Goal: Task Accomplishment & Management: Complete application form

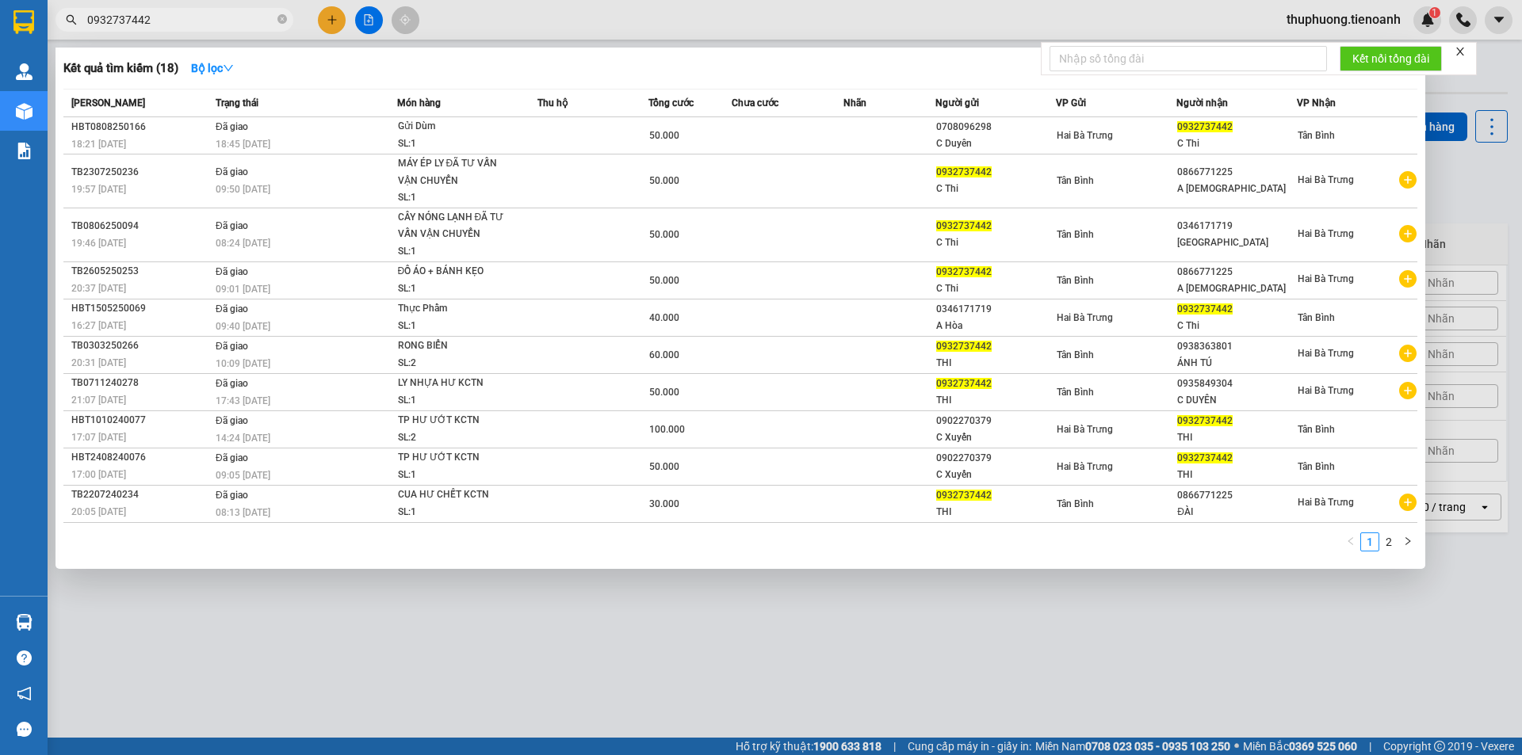
click at [89, 14] on input "0932737442" at bounding box center [180, 19] width 187 height 17
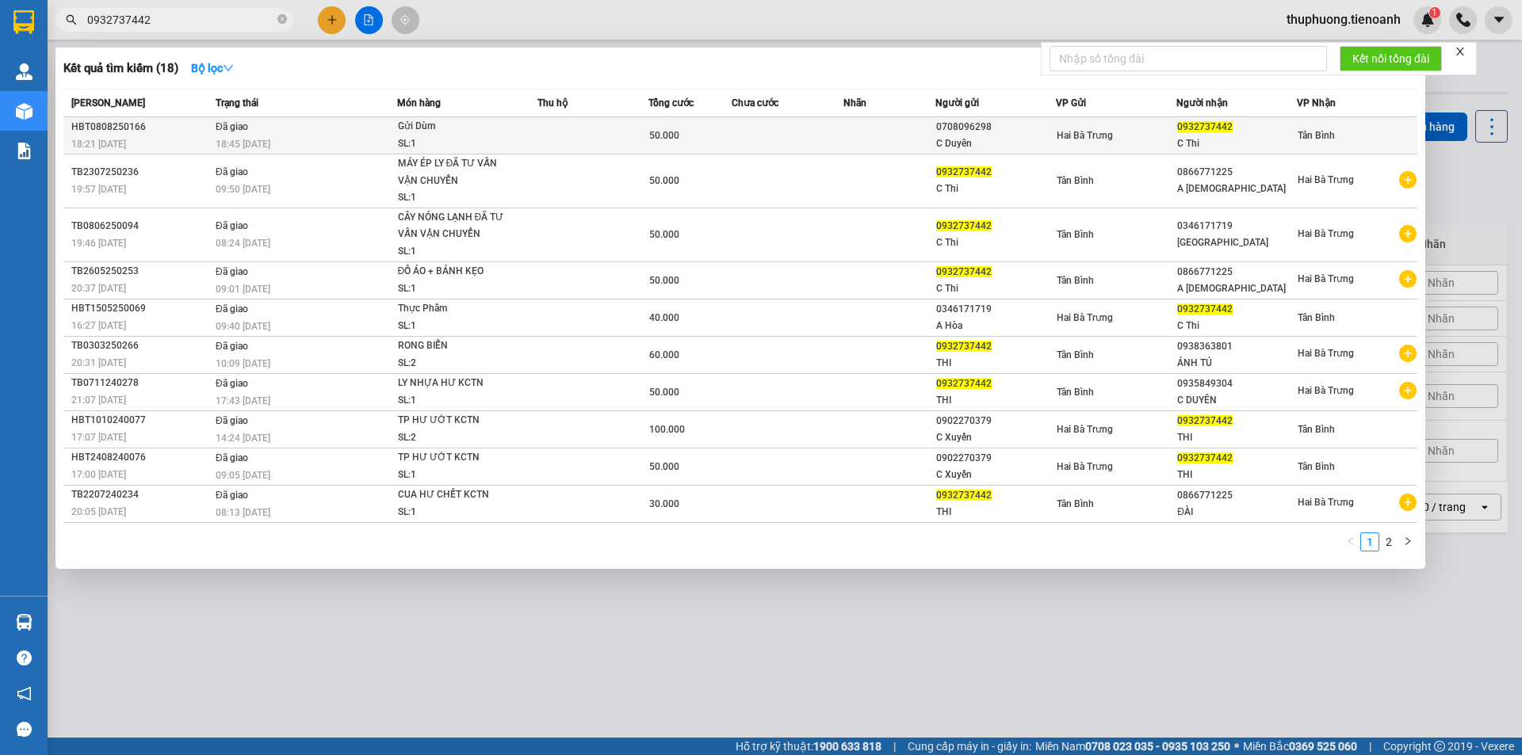
type input "0932737442"
click at [851, 132] on td at bounding box center [889, 135] width 93 height 37
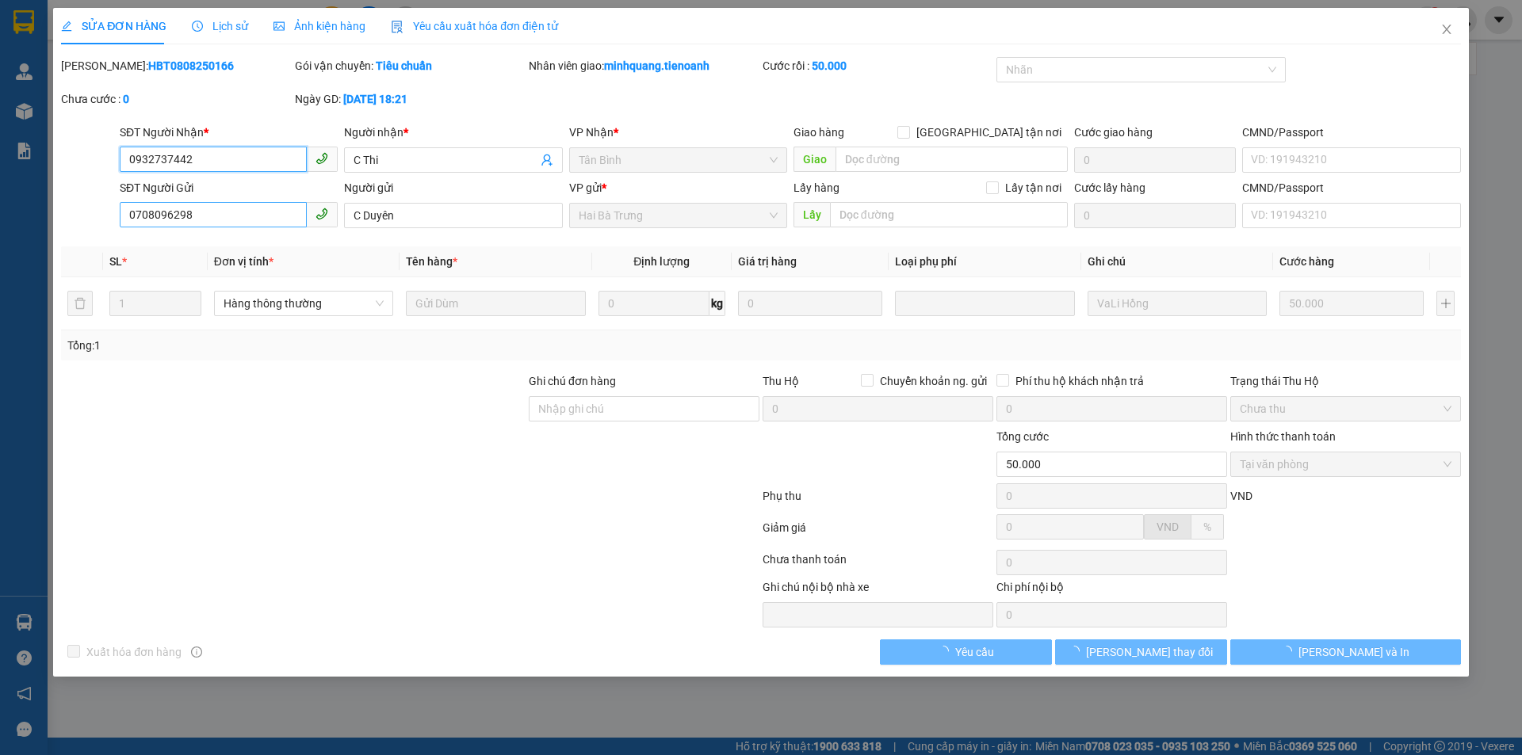
type input "0932737442"
type input "C Thi"
type input "0708096298"
type input "C Duyên"
type input "50.000"
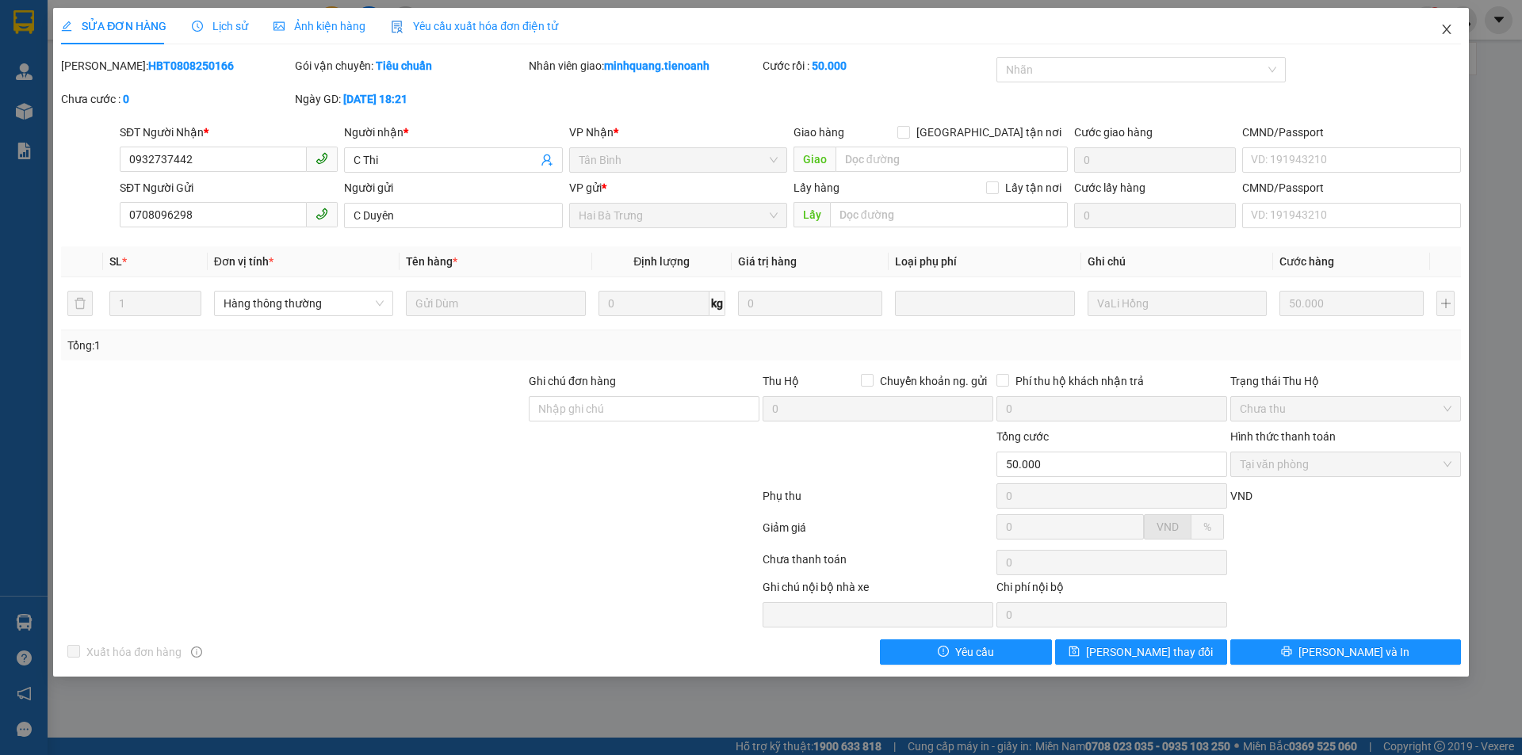
click at [1441, 29] on icon "close" at bounding box center [1446, 29] width 13 height 13
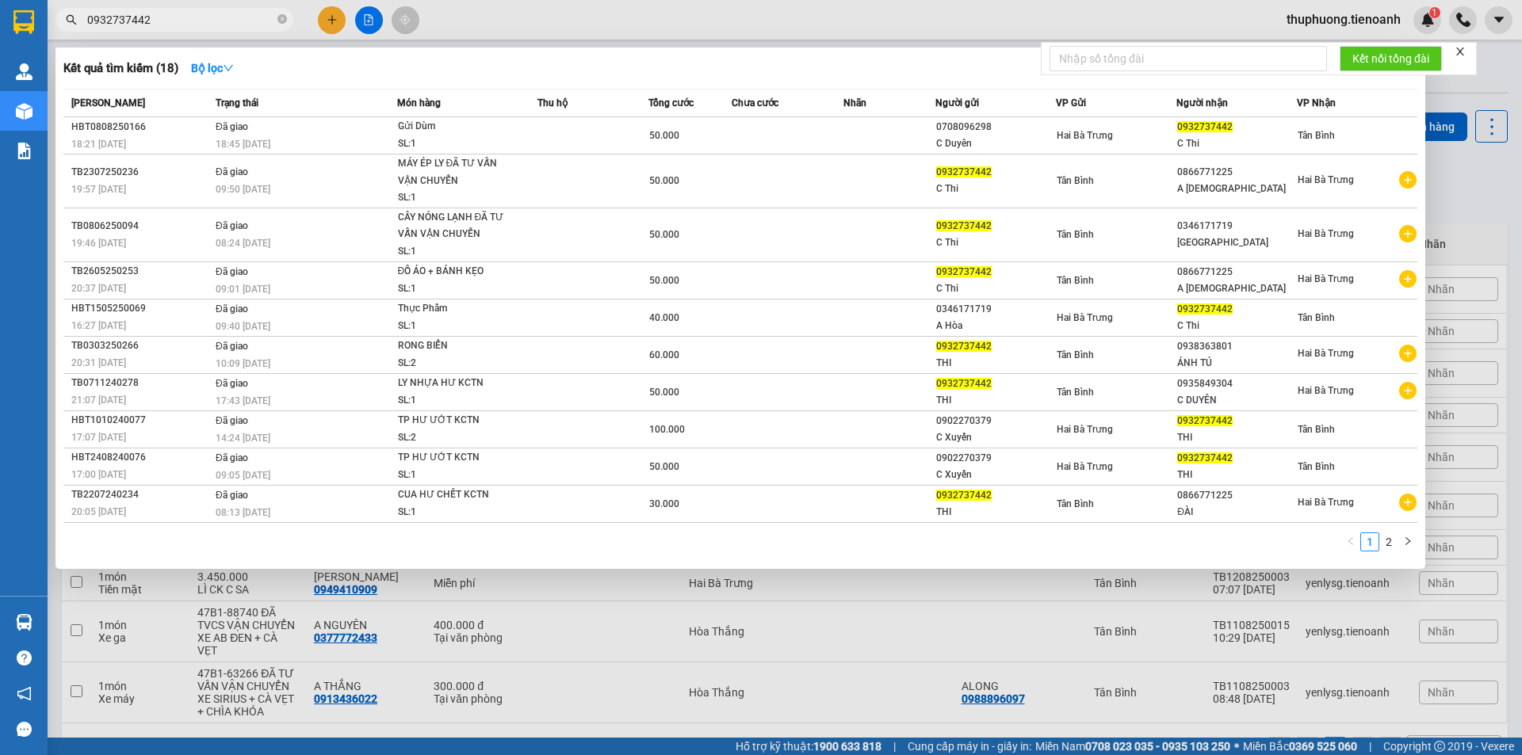
drag, startPoint x: 162, startPoint y: 20, endPoint x: 0, endPoint y: 13, distance: 161.9
click at [0, 13] on section "Kết quả tìm kiếm ( 18 ) Bộ lọc Mã ĐH Trạng thái Món hàng Thu hộ Tổng cước Chưa …" at bounding box center [761, 377] width 1522 height 755
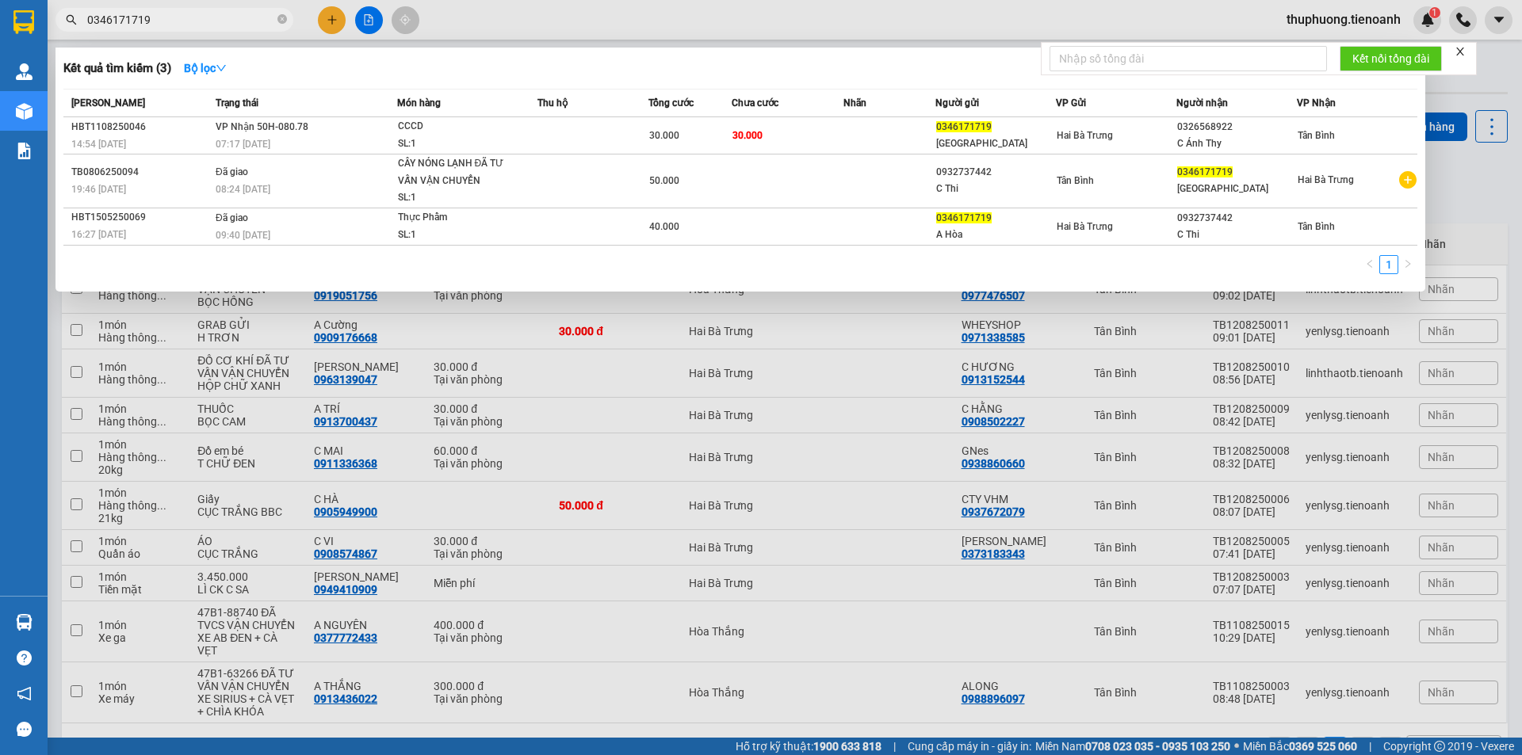
type input "0346171719"
drag, startPoint x: 191, startPoint y: 23, endPoint x: 0, endPoint y: 47, distance: 192.5
click at [0, 47] on section "Kết quả tìm kiếm ( 3 ) Bộ lọc Mã ĐH Trạng thái Món hàng Thu hộ Tổng cước Chưa c…" at bounding box center [761, 377] width 1522 height 755
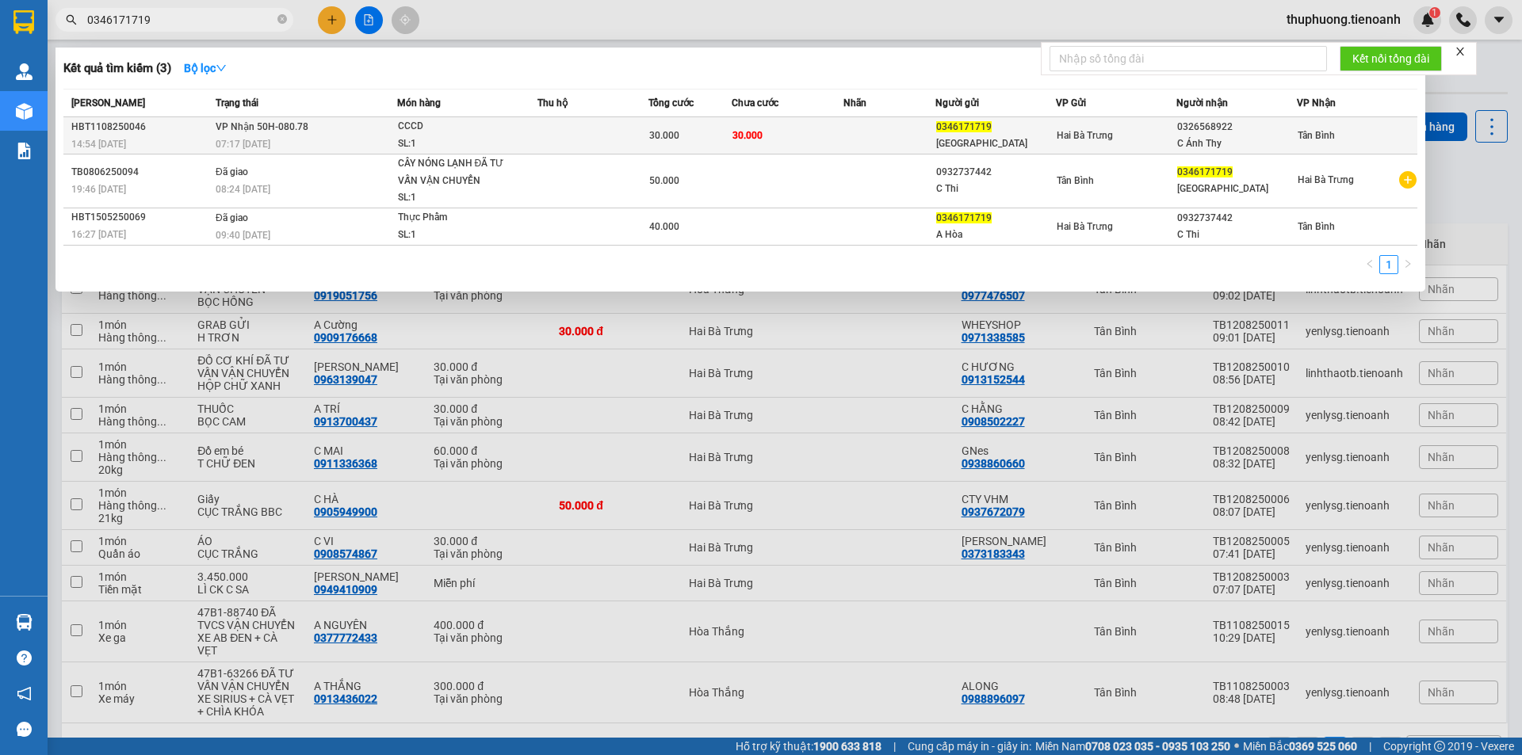
click at [805, 136] on td "30.000" at bounding box center [787, 135] width 111 height 37
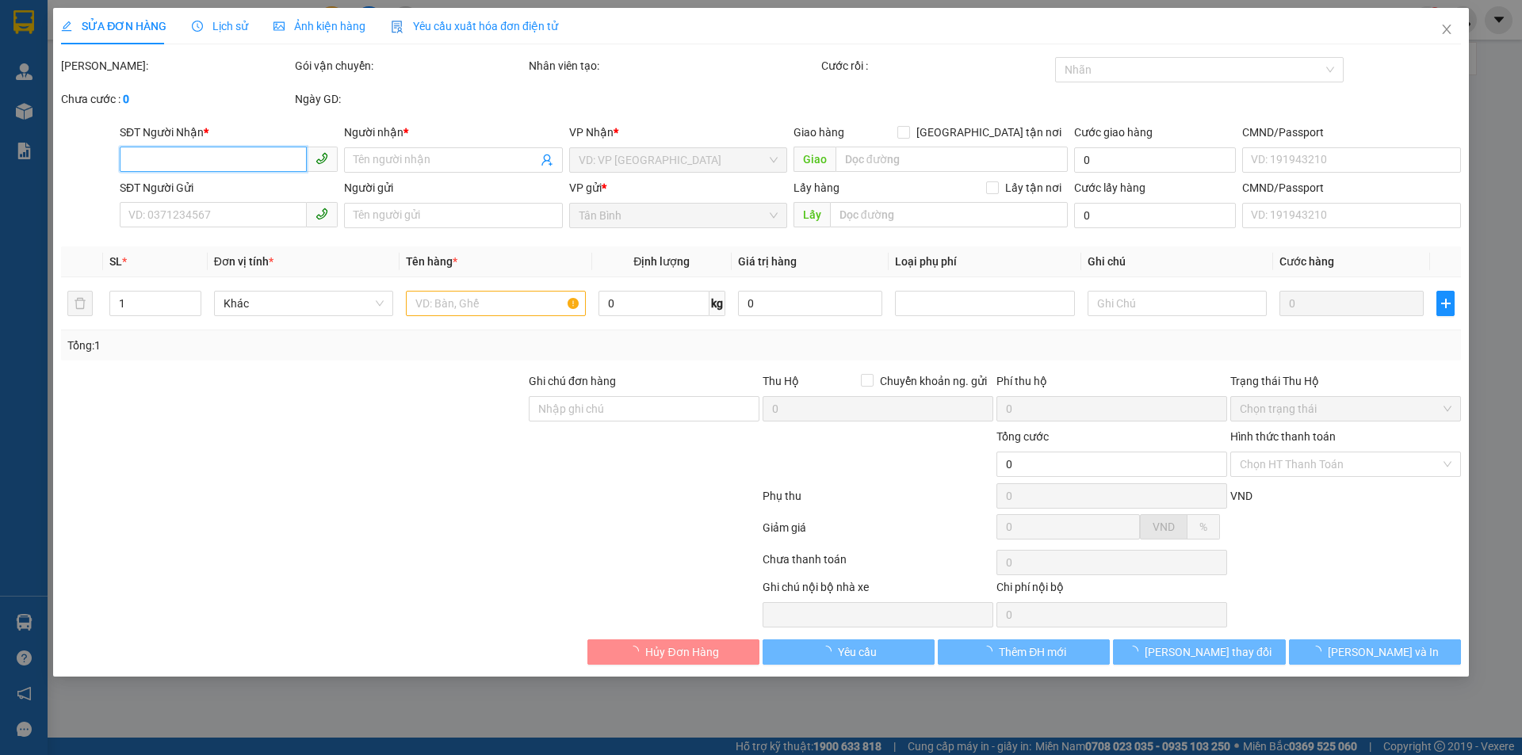
type input "0326568922"
type input "C Ánh Thy"
type input "0346171719"
type input "[GEOGRAPHIC_DATA]"
type input "30.000"
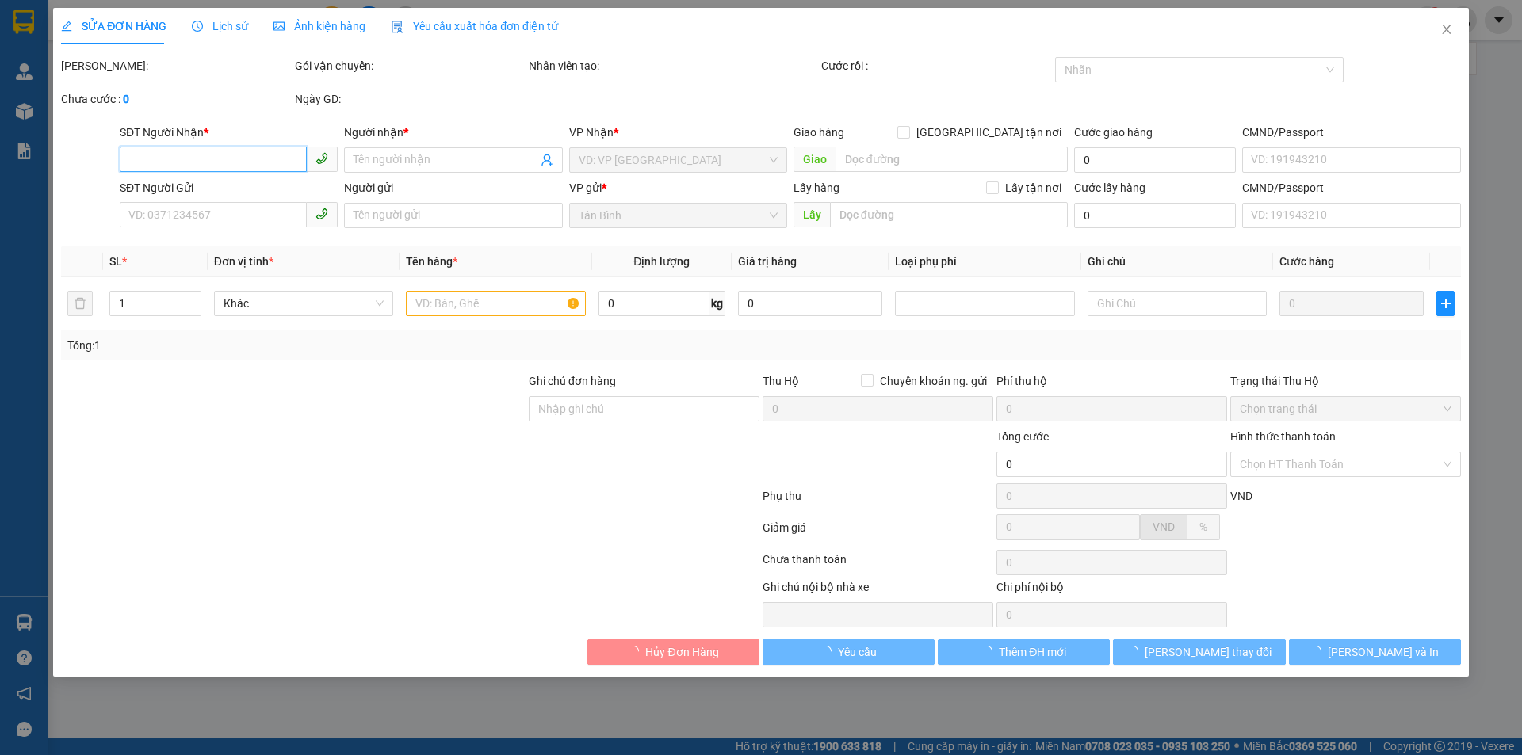
type input "30.000"
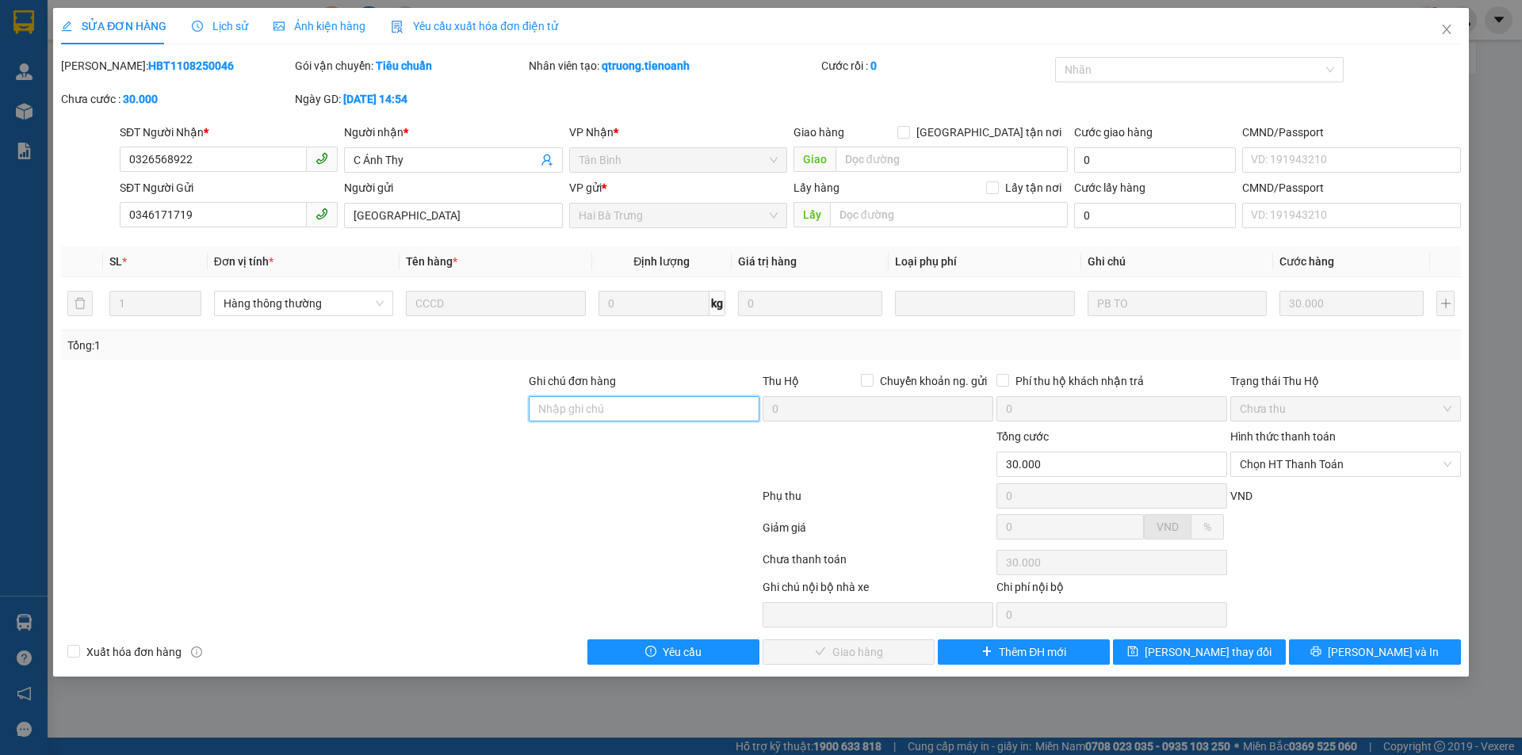
click at [583, 420] on input "Ghi chú đơn hàng" at bounding box center [644, 408] width 231 height 25
type input "Số đúng 0932737442"
click at [1209, 656] on span "[PERSON_NAME] thay đổi" at bounding box center [1208, 652] width 127 height 17
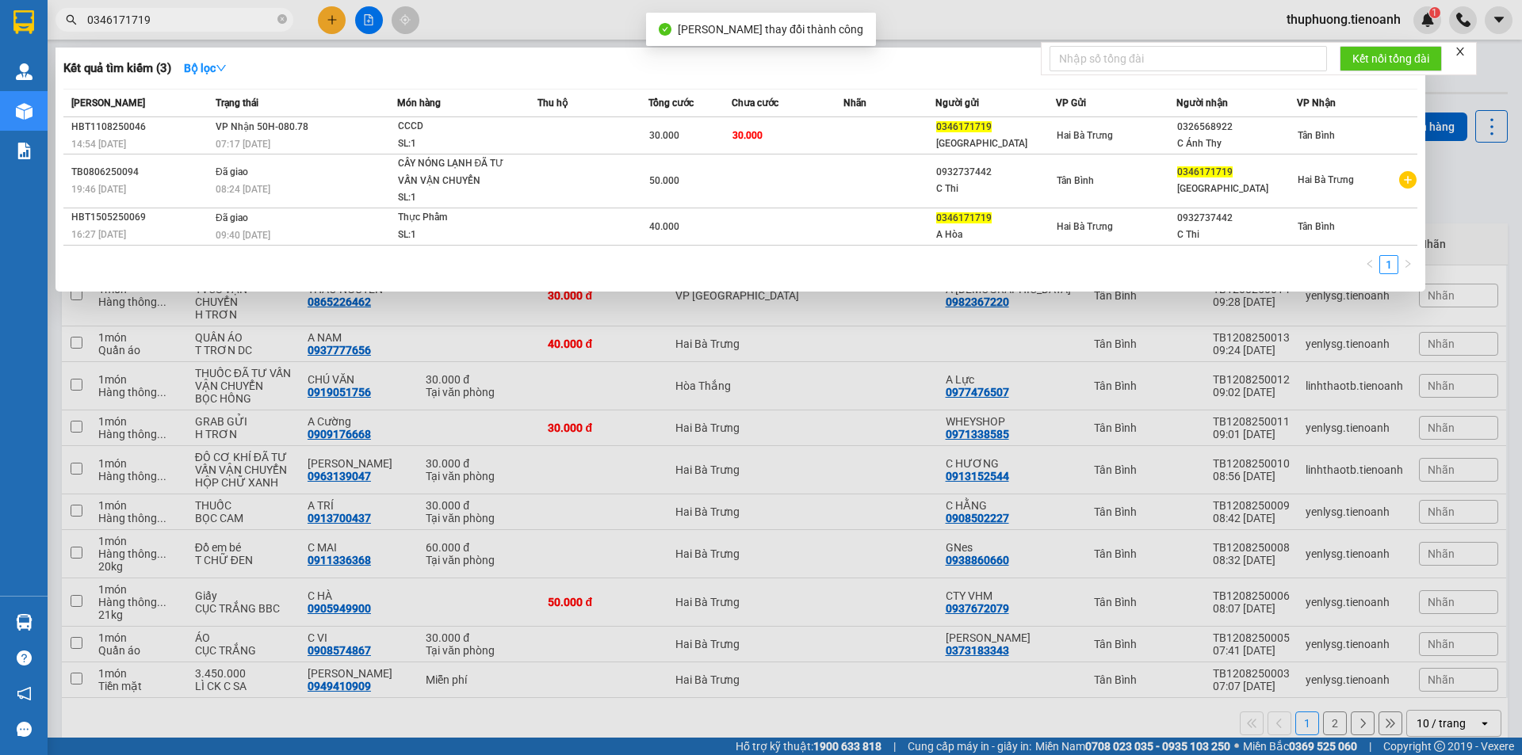
click at [178, 17] on input "0346171719" at bounding box center [180, 19] width 187 height 17
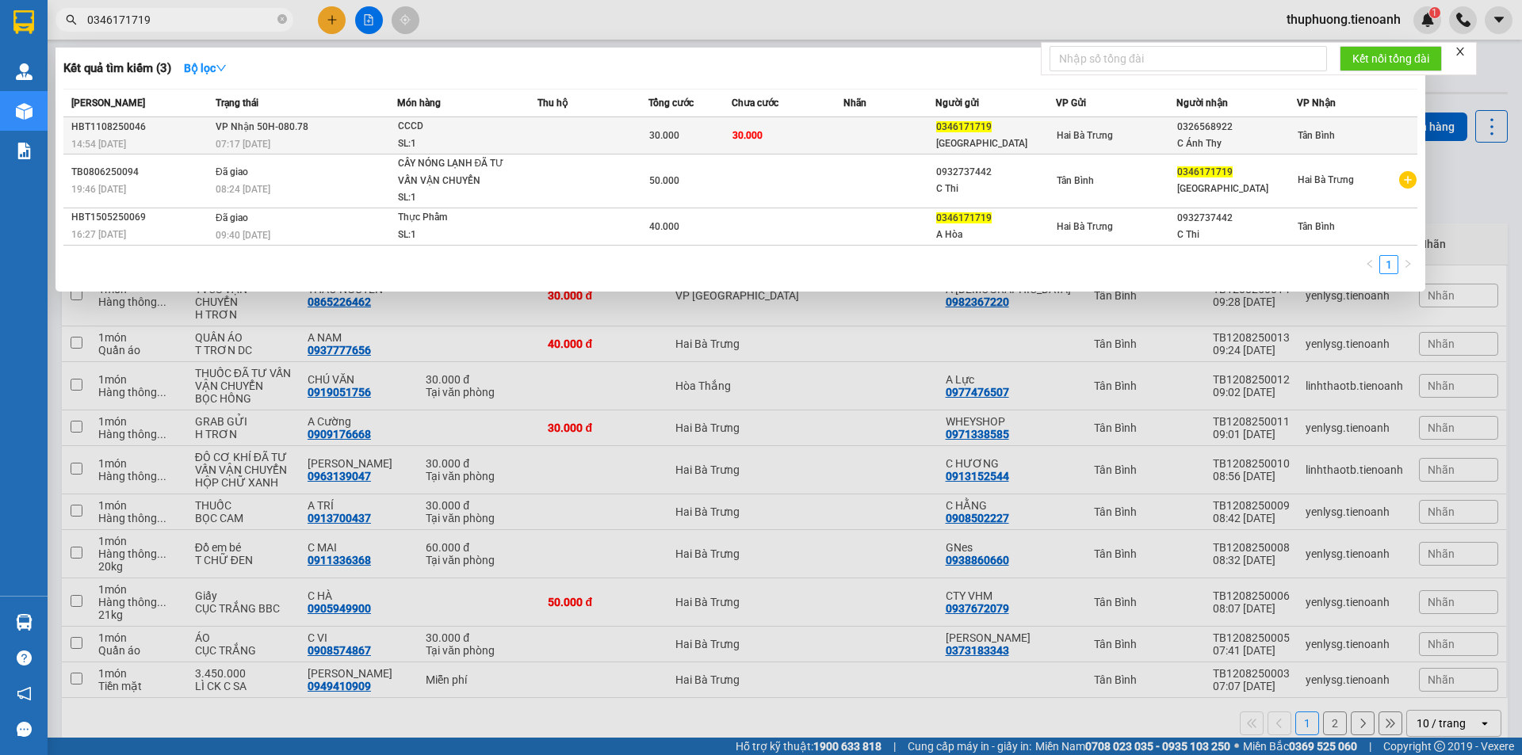
click at [389, 138] on div "07:17 [DATE]" at bounding box center [306, 144] width 181 height 17
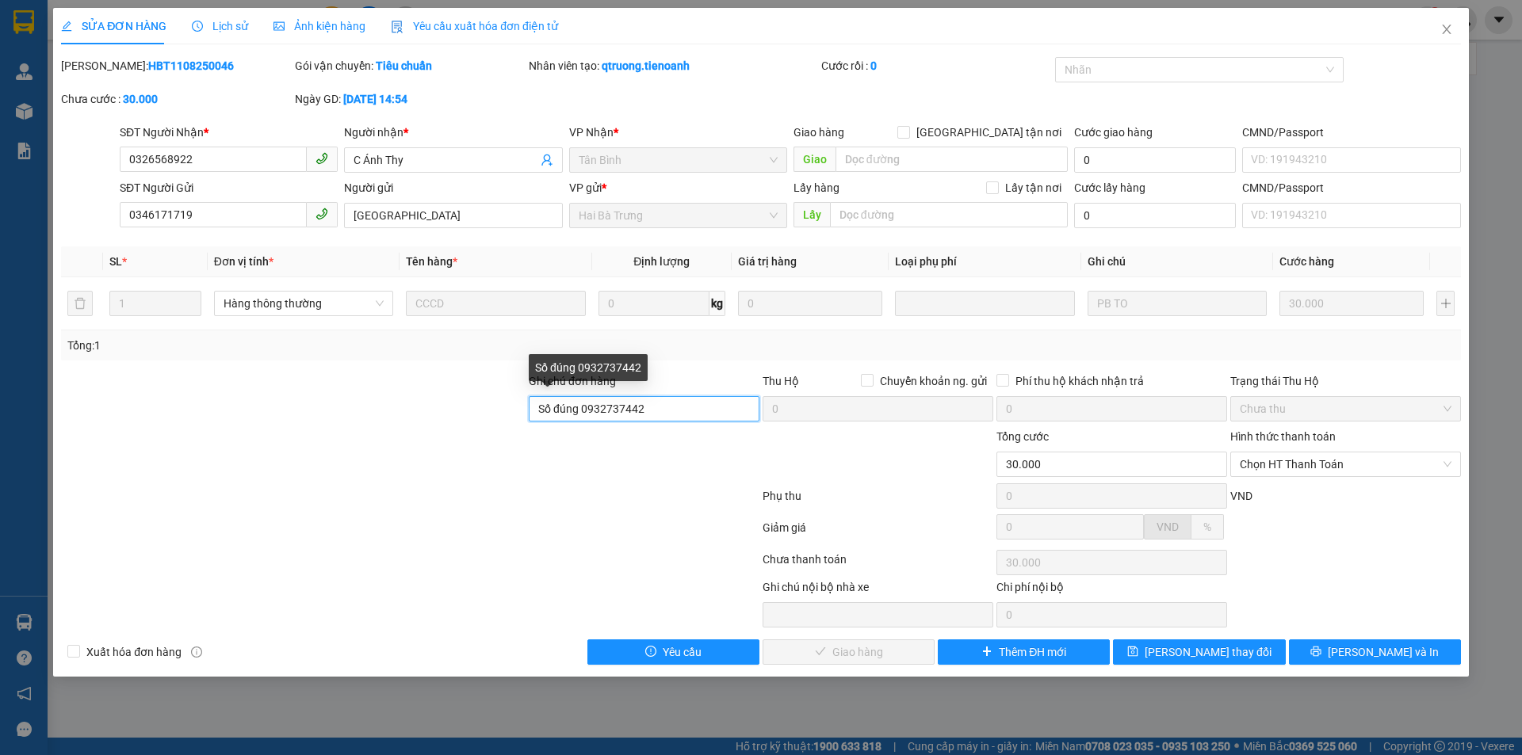
drag, startPoint x: 582, startPoint y: 408, endPoint x: 644, endPoint y: 411, distance: 62.7
click at [644, 411] on input "Số đúng 0932737442" at bounding box center [644, 408] width 231 height 25
drag, startPoint x: 218, startPoint y: 166, endPoint x: 0, endPoint y: 151, distance: 218.5
click at [0, 151] on div "SỬA ĐƠN HÀNG Lịch sử Ảnh kiện hàng Yêu cầu xuất hóa đơn điện tử Total Paid Fee …" at bounding box center [761, 377] width 1522 height 755
paste input "932737442"
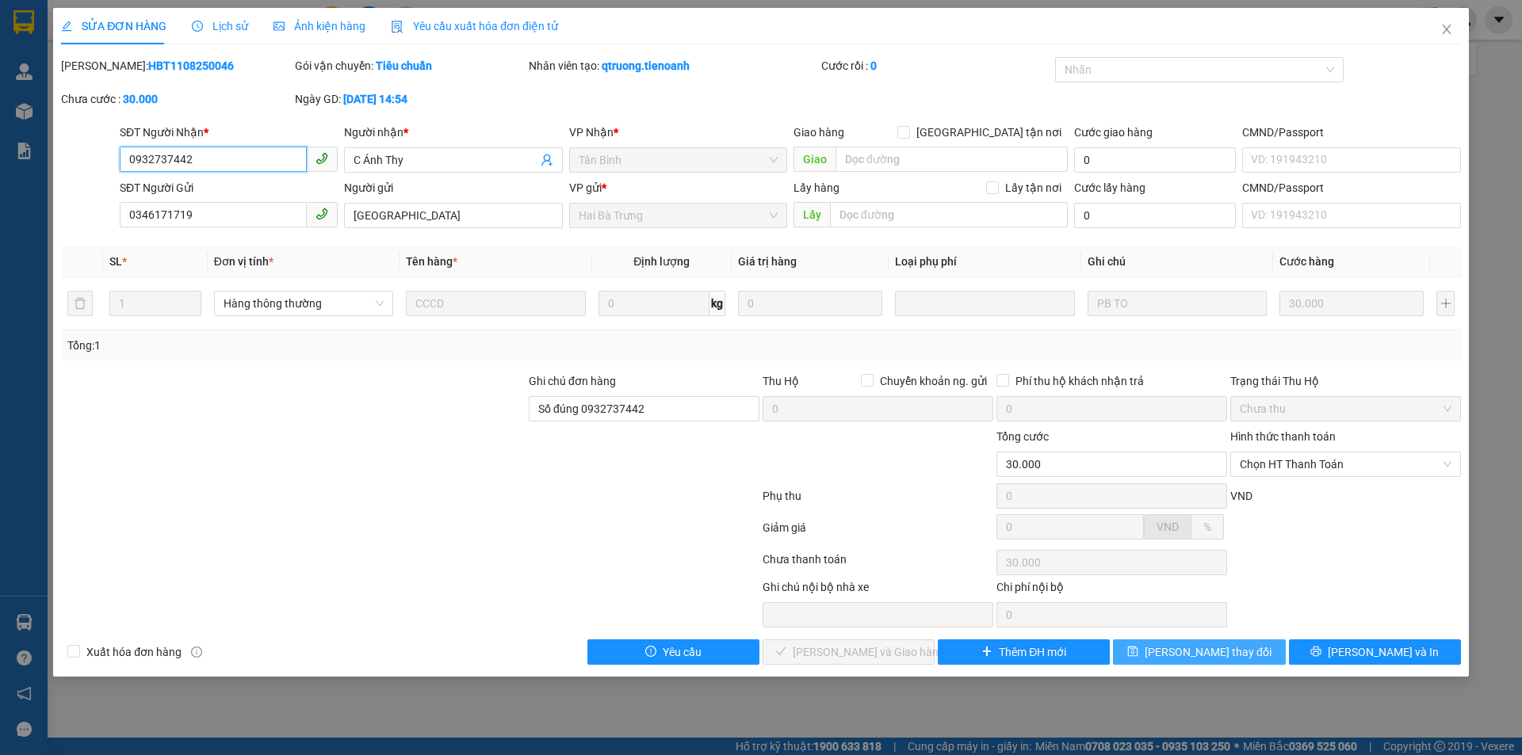
type input "0932737442"
click at [1177, 656] on span "[PERSON_NAME] thay đổi" at bounding box center [1208, 652] width 127 height 17
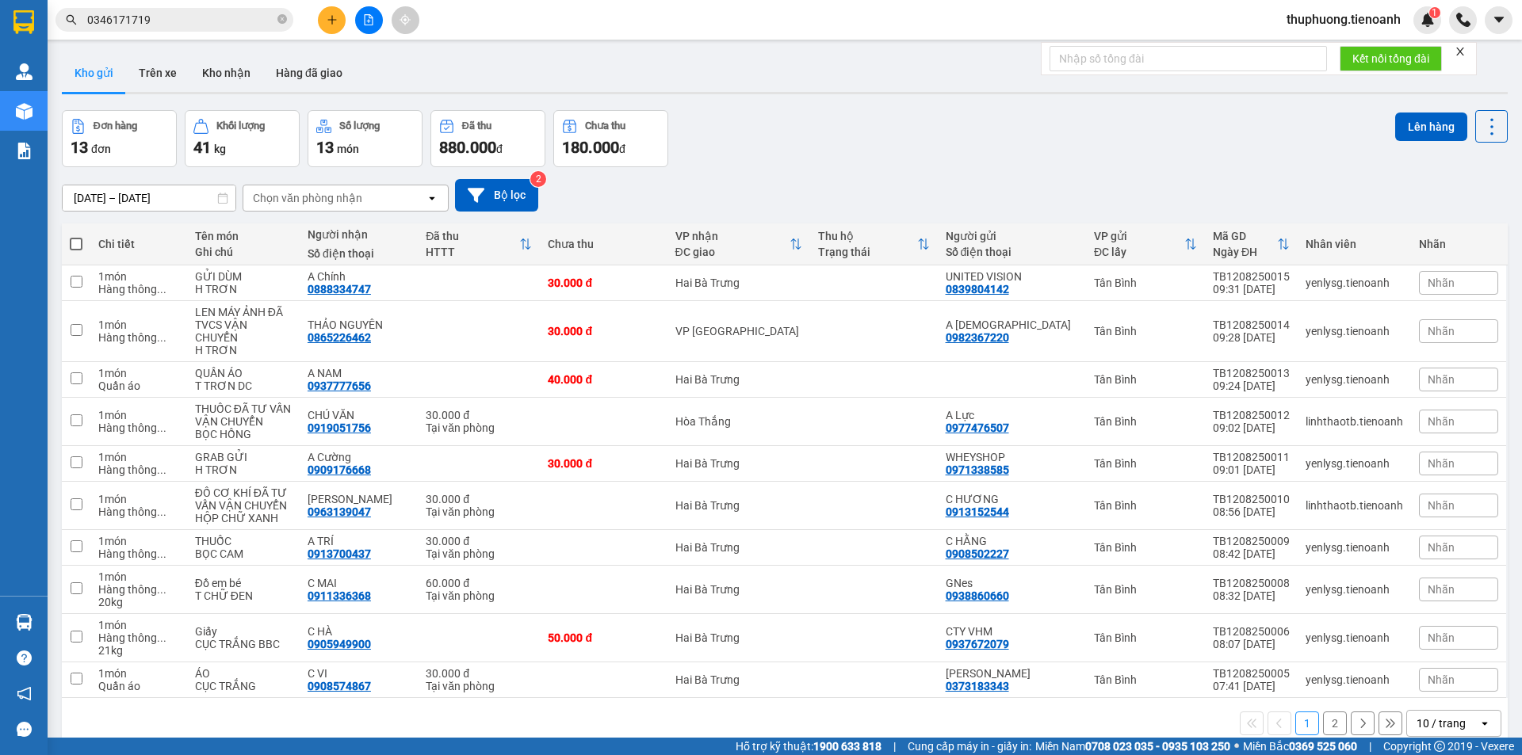
click at [174, 28] on input "0346171719" at bounding box center [180, 19] width 187 height 17
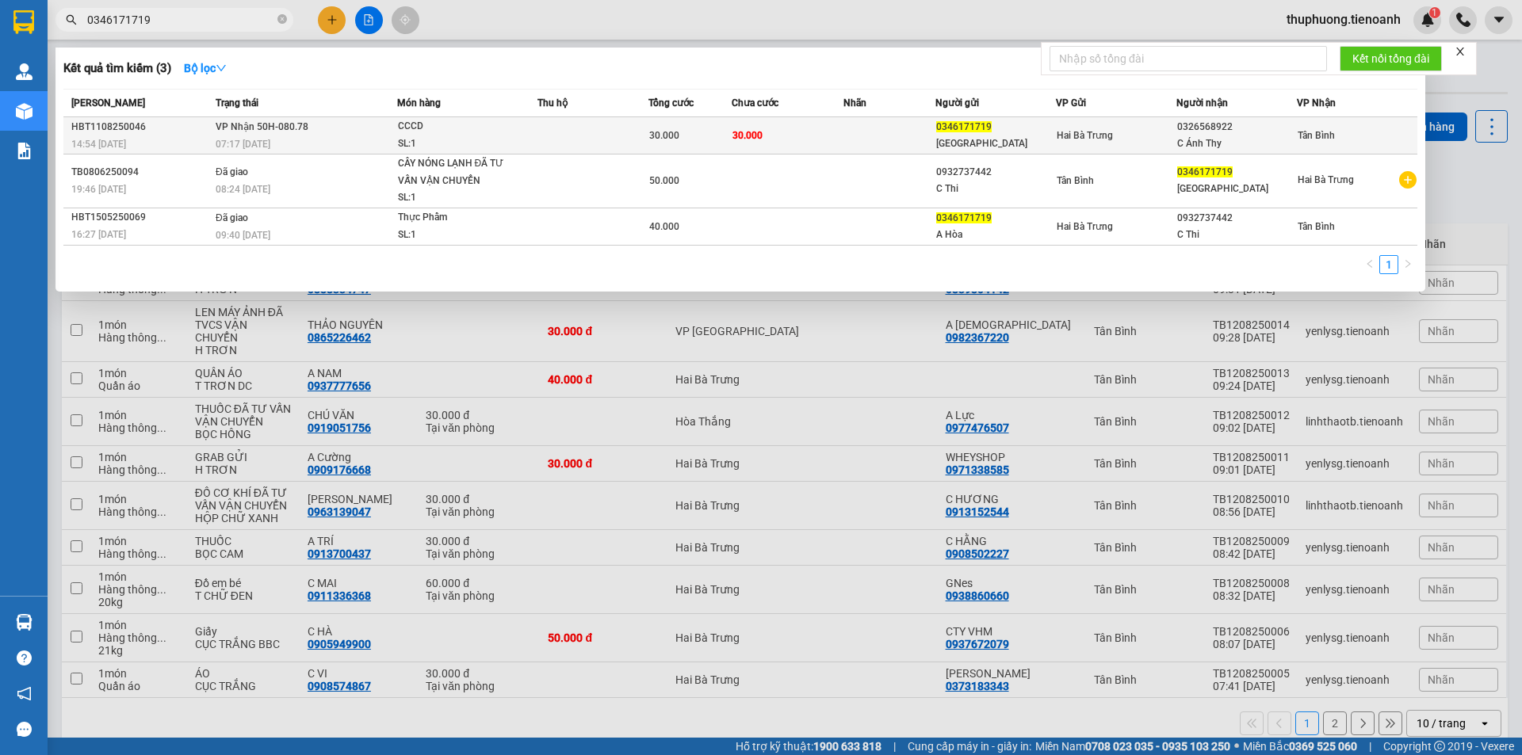
click at [339, 143] on div "07:17 [DATE]" at bounding box center [306, 144] width 181 height 17
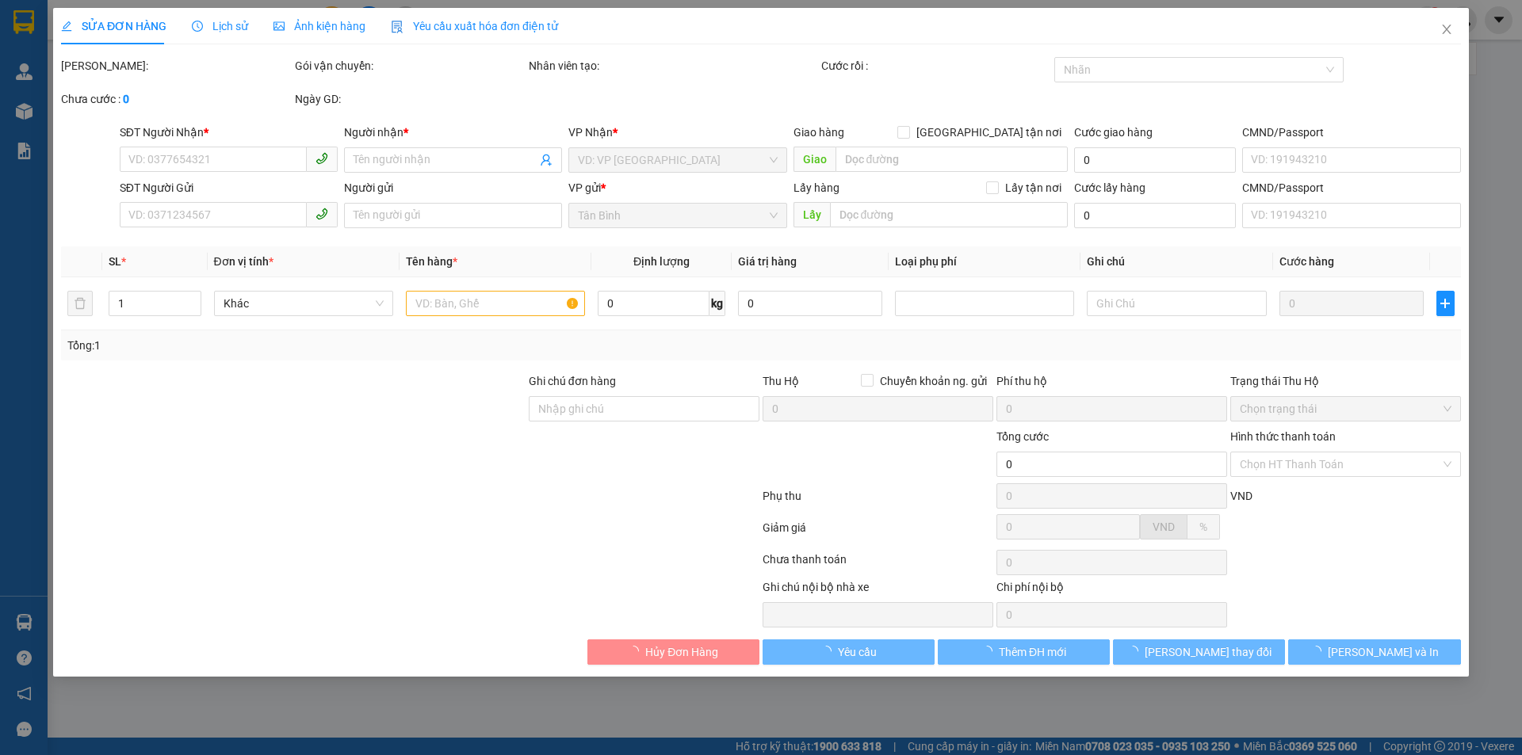
type input "0932737442"
type input "C Ánh Thy"
type input "0346171719"
type input "[GEOGRAPHIC_DATA]"
type input "Số đúng 0932737442"
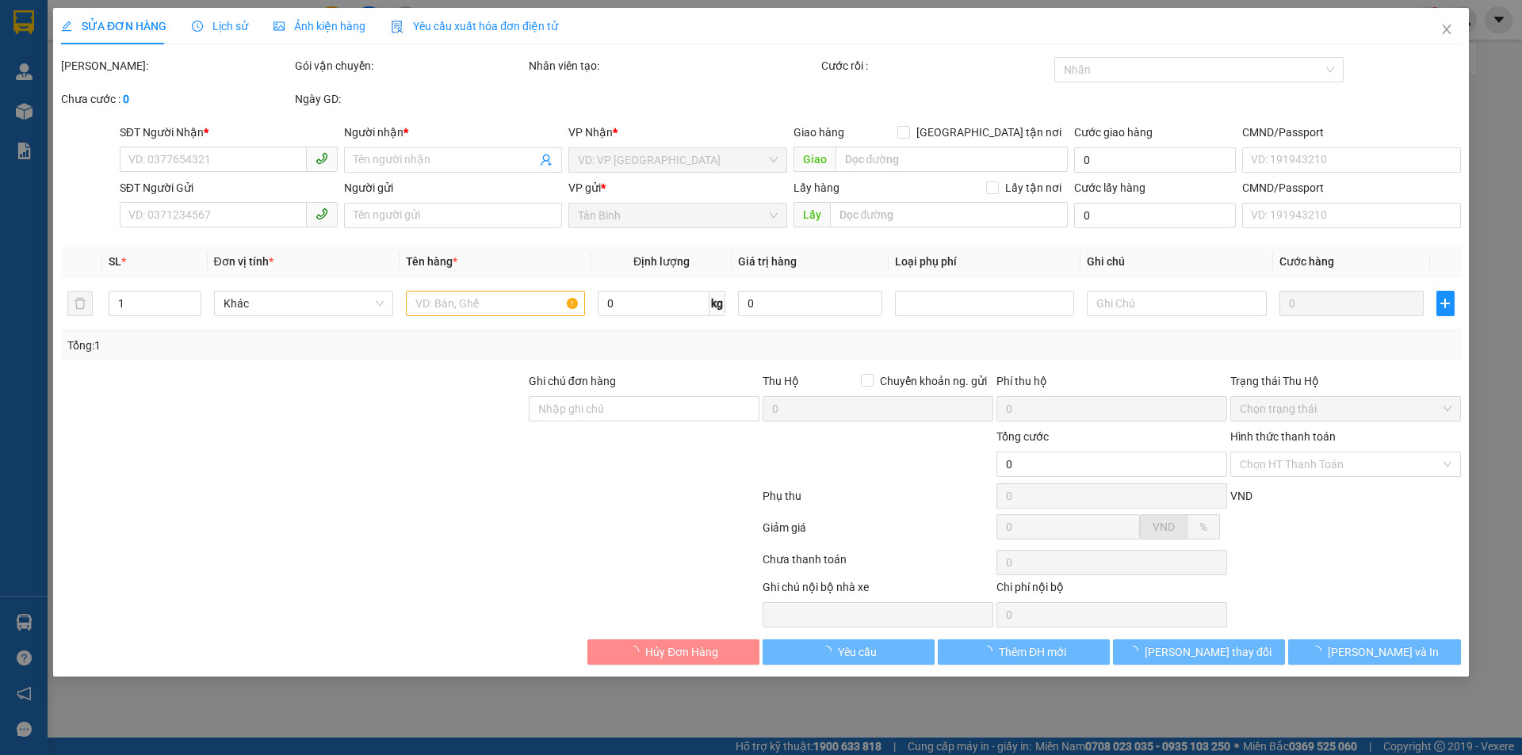
type input "30.000"
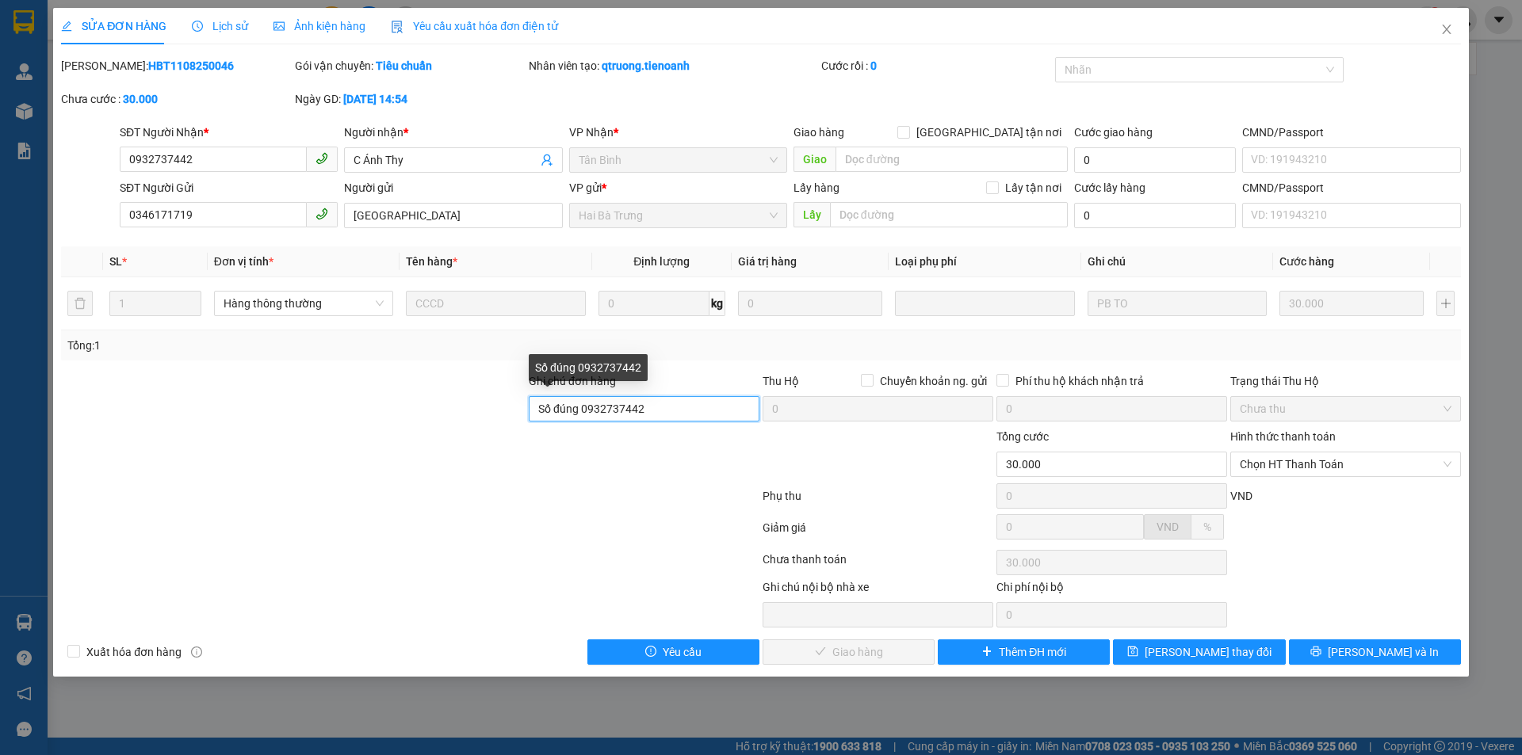
drag, startPoint x: 689, startPoint y: 410, endPoint x: 473, endPoint y: 414, distance: 215.6
click at [476, 413] on div "Ghi chú đơn hàng Số đúng 0932737442 Thu Hộ Chuyển khoản ng. gửi 0 Phí thu hộ kh…" at bounding box center [760, 400] width 1403 height 55
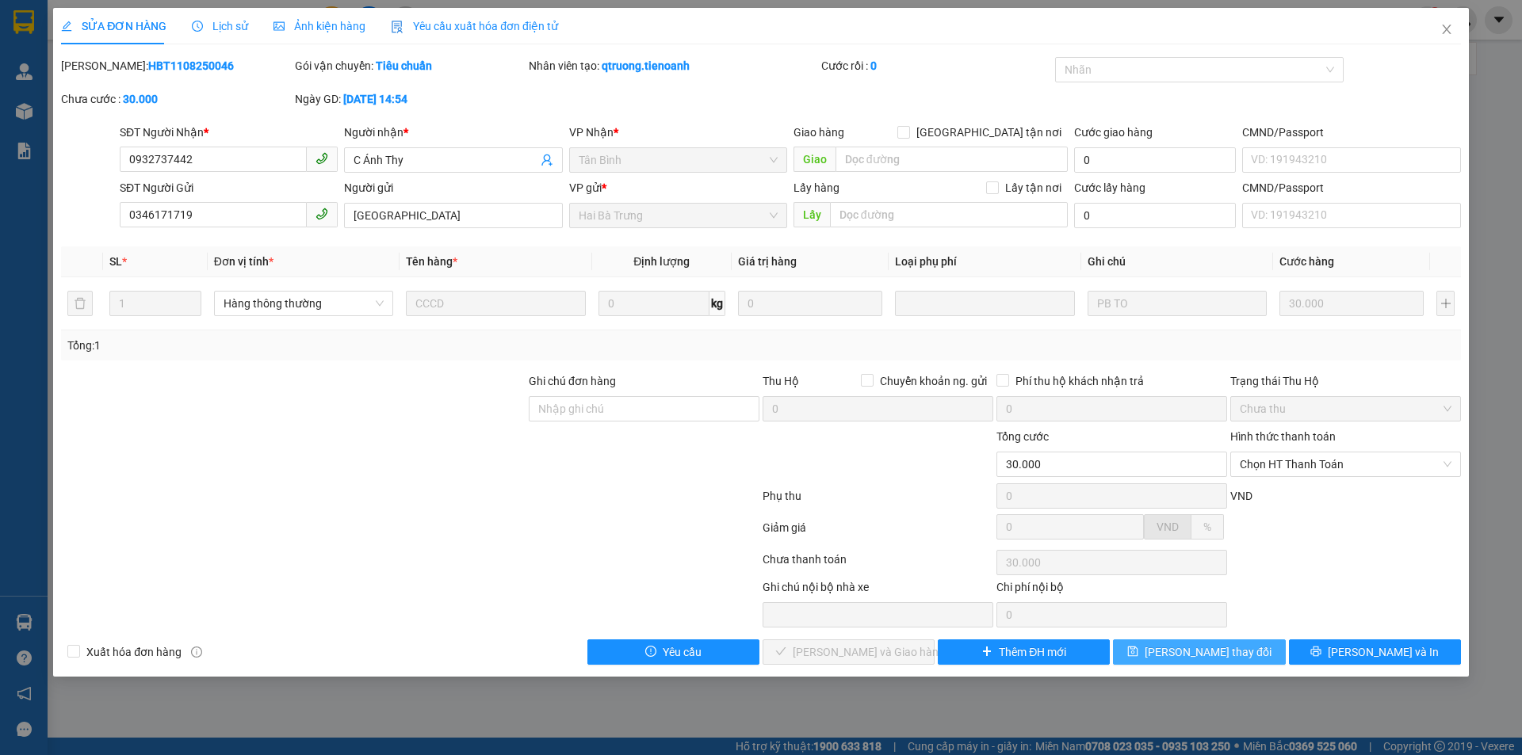
click at [1138, 651] on icon "save" at bounding box center [1133, 652] width 10 height 10
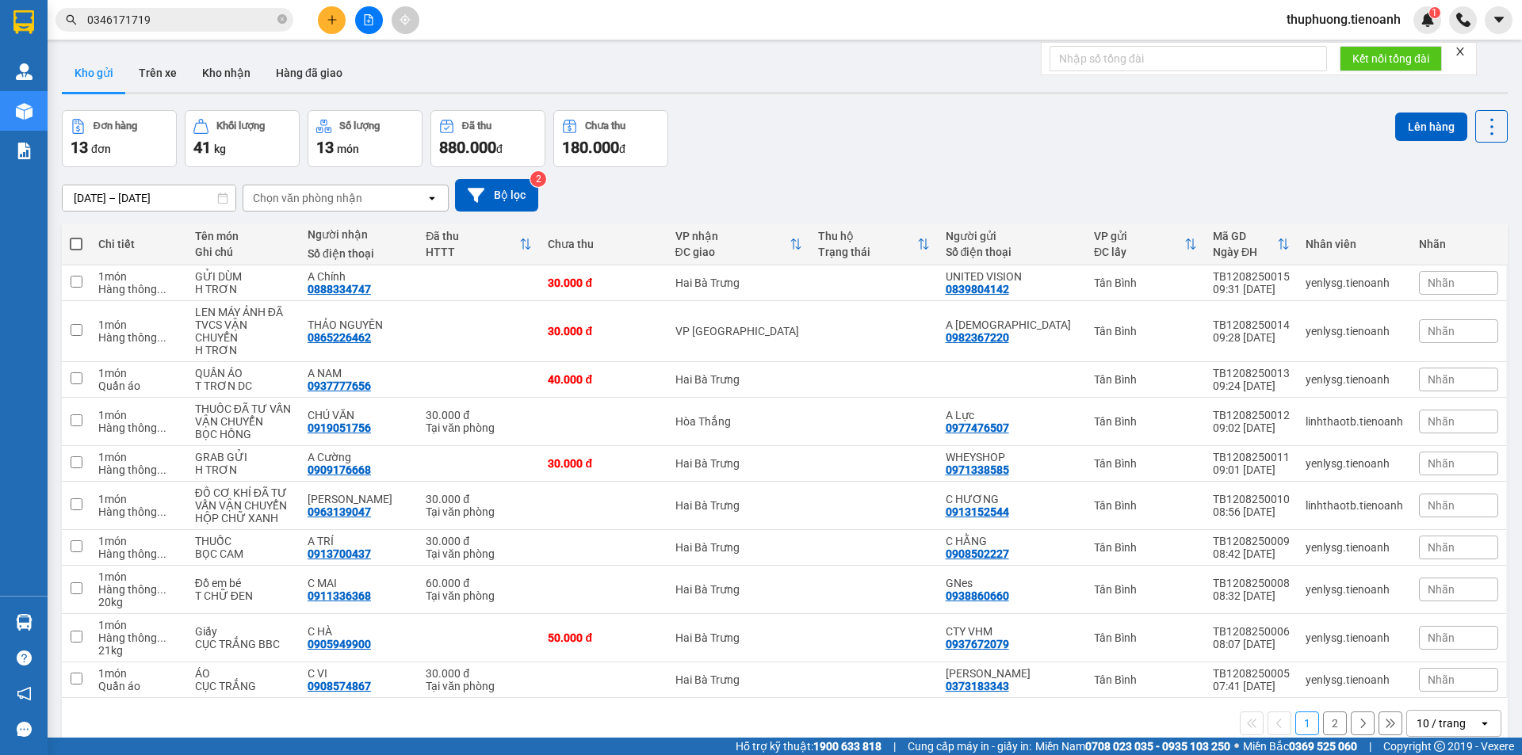
drag, startPoint x: 206, startPoint y: 34, endPoint x: 196, endPoint y: 24, distance: 14.6
click at [200, 34] on div "Kết quả tìm kiếm ( 3 ) Bộ lọc Mã ĐH Trạng thái Món hàng Thu hộ Tổng cước Chưa c…" at bounding box center [761, 20] width 1522 height 40
drag, startPoint x: 196, startPoint y: 24, endPoint x: 0, endPoint y: 31, distance: 195.9
click at [0, 31] on section "Kết quả tìm kiếm ( 3 ) Bộ lọc Mã ĐH Trạng thái Món hàng Thu hộ Tổng cước Chưa c…" at bounding box center [761, 377] width 1522 height 755
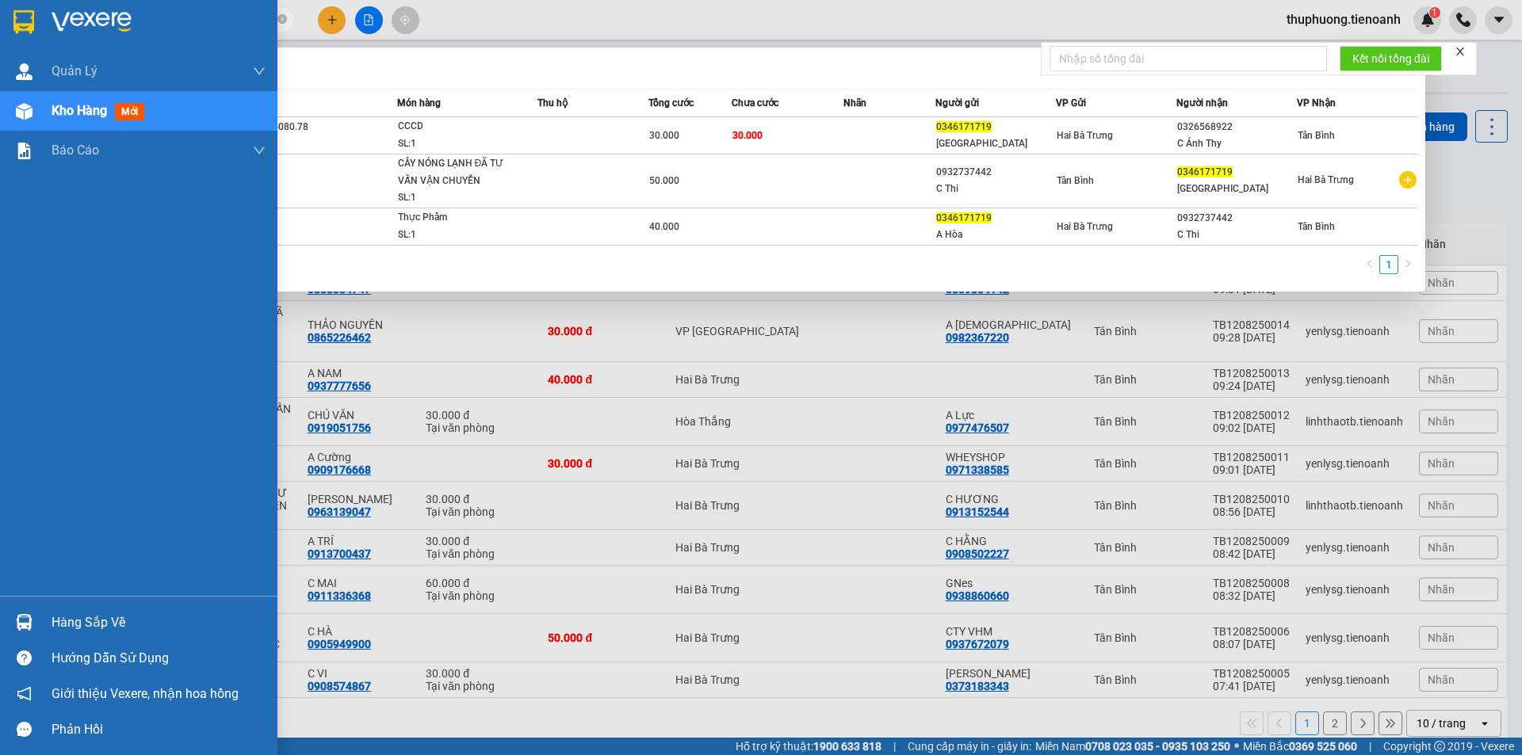
paste input "82010442"
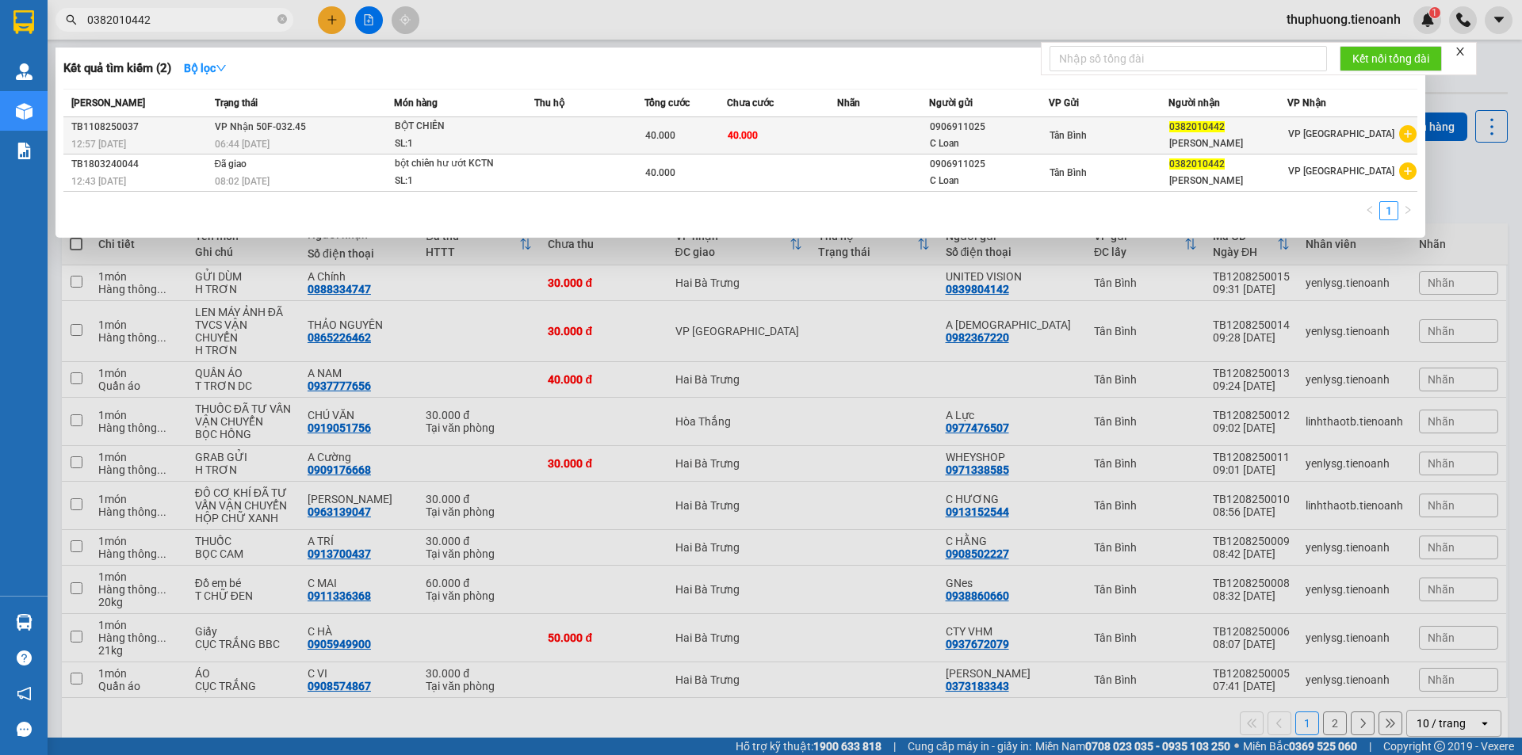
type input "0382010442"
click at [564, 132] on td at bounding box center [589, 135] width 110 height 37
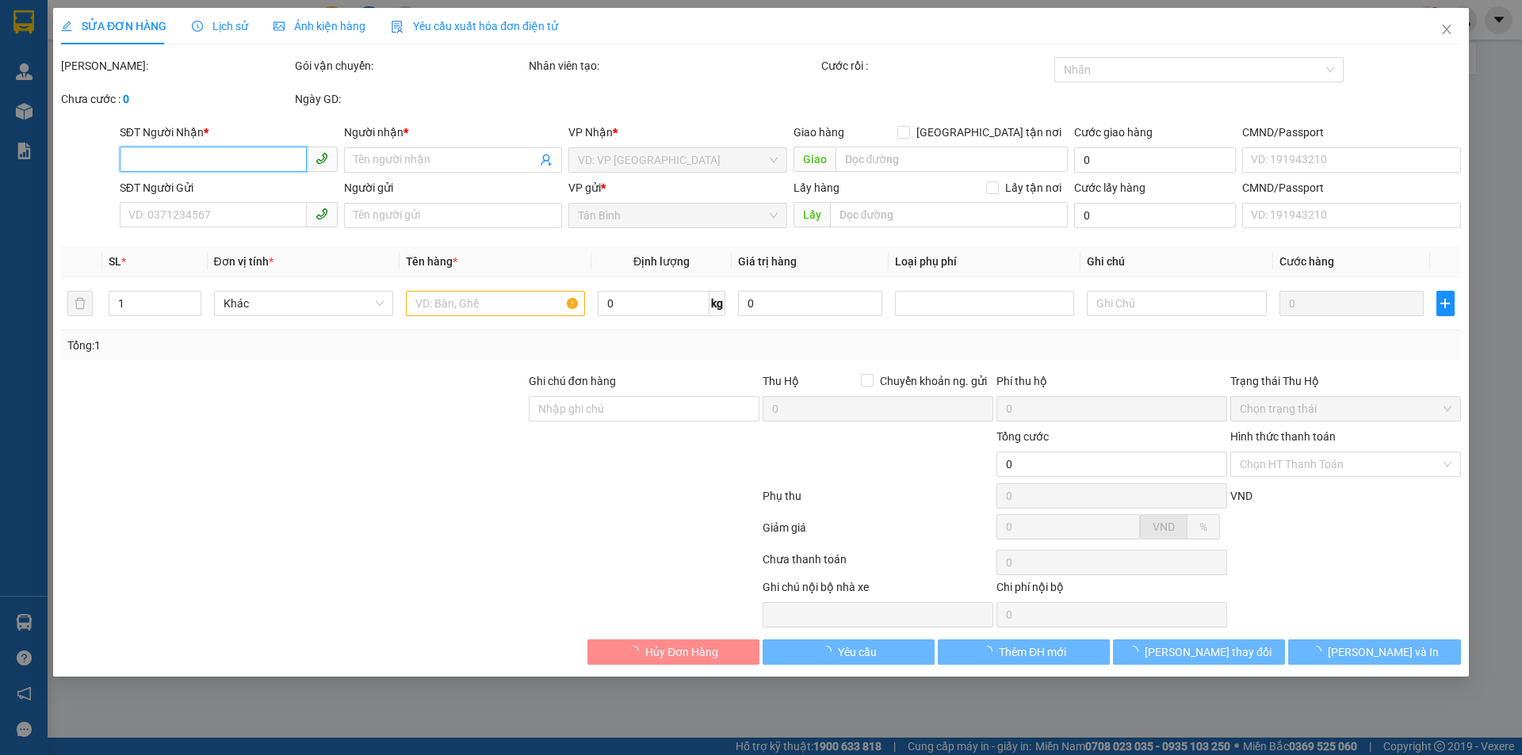
type input "0382010442"
type input "[PERSON_NAME]"
type input "0906911025"
type input "C Loan"
type input "40.000"
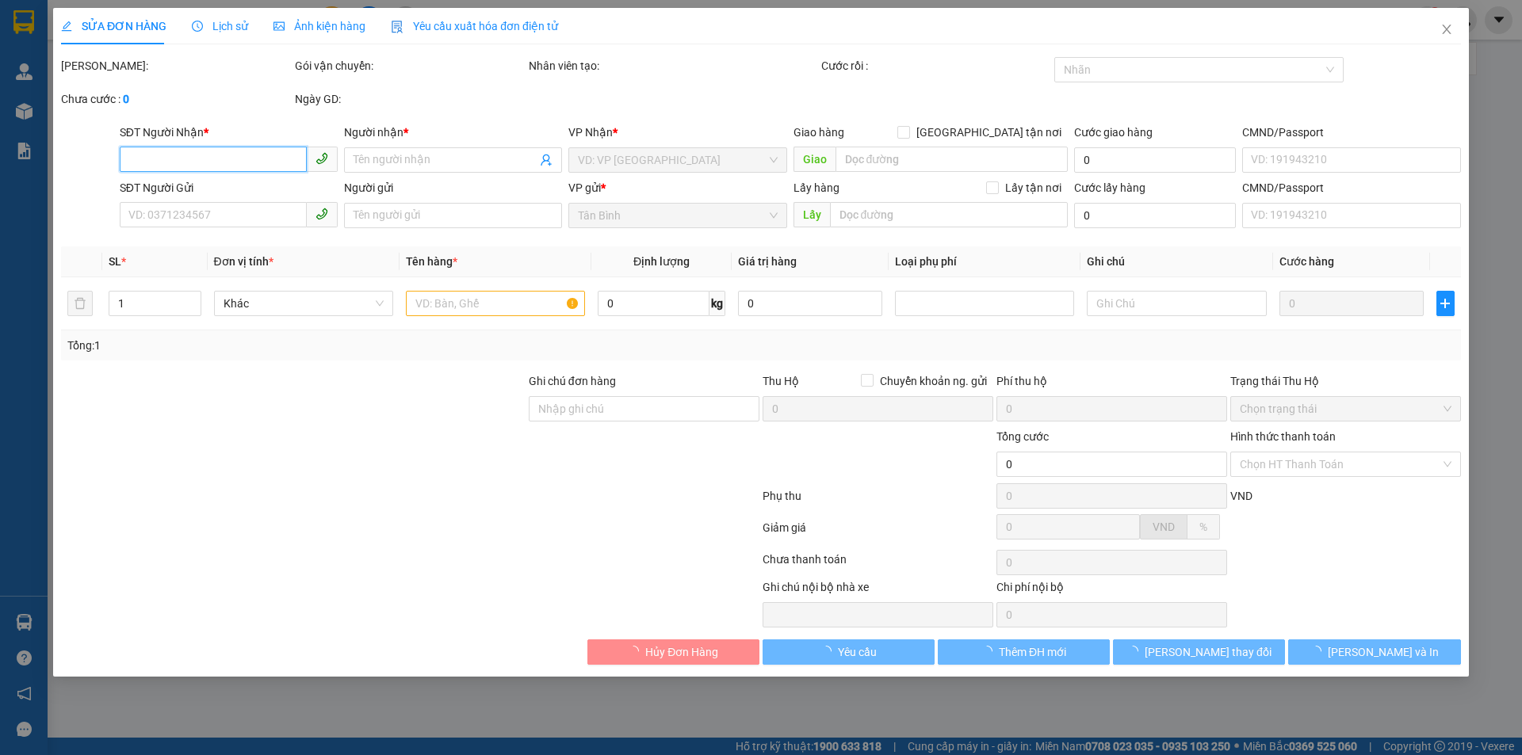
type input "40.000"
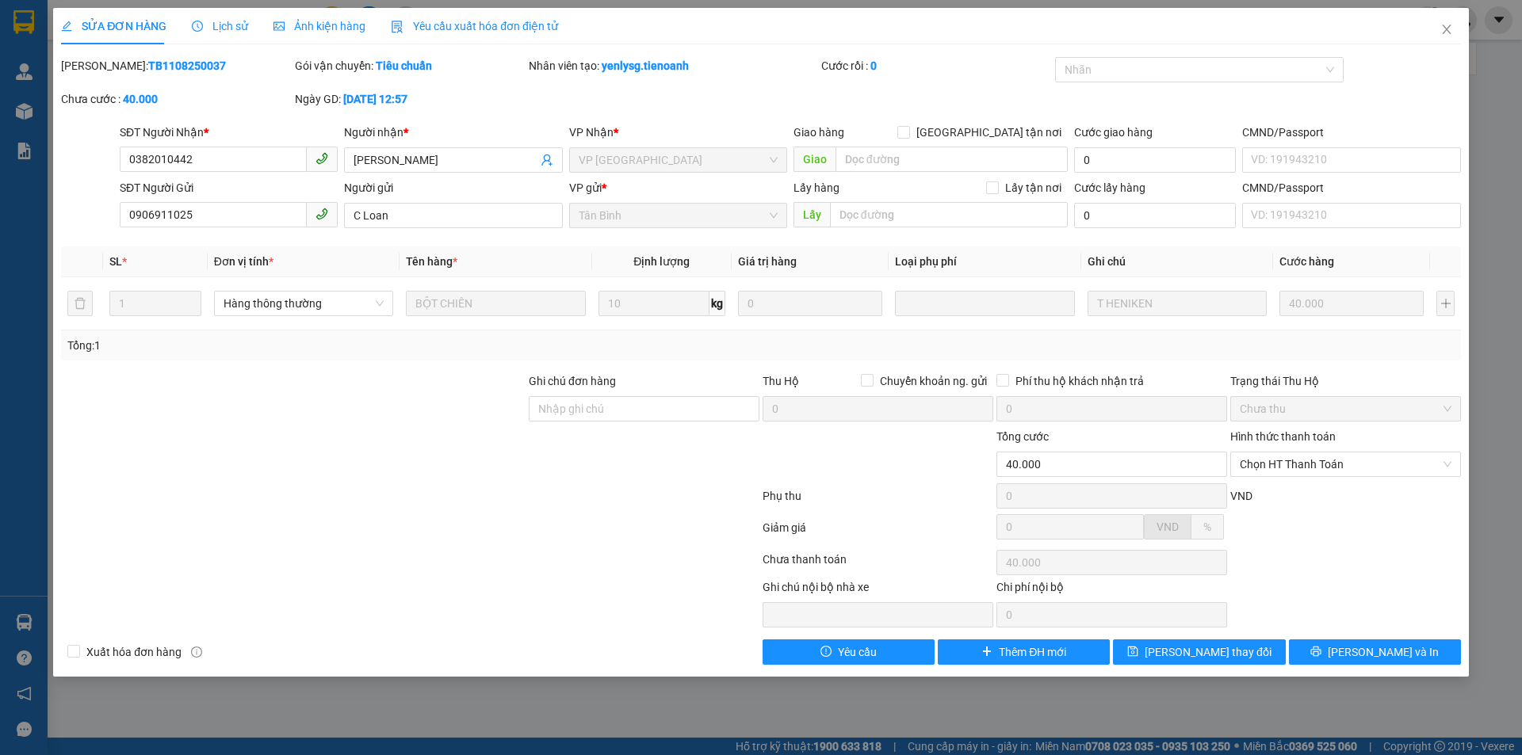
click at [216, 26] on span "Lịch sử" at bounding box center [220, 26] width 56 height 13
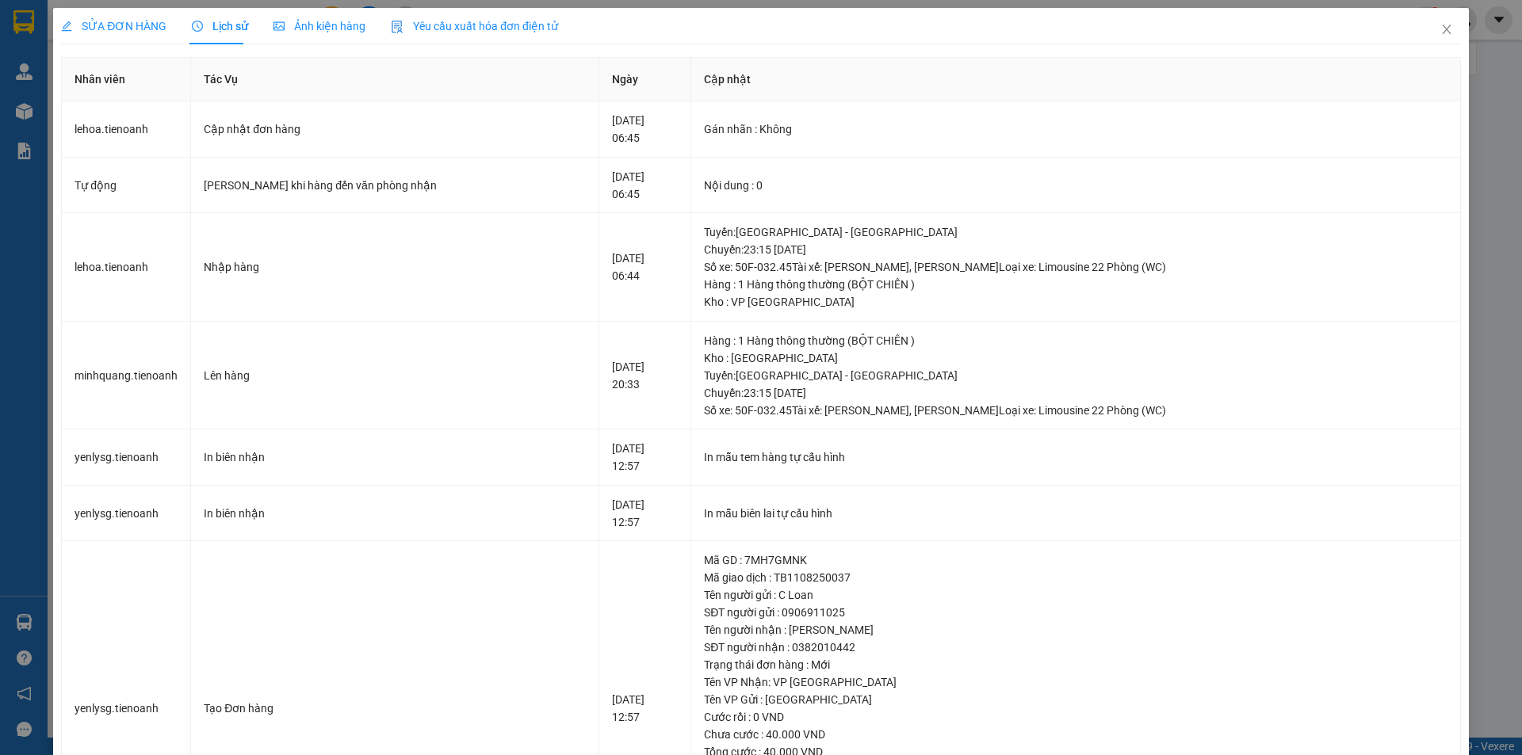
click at [128, 28] on span "SỬA ĐƠN HÀNG" at bounding box center [113, 26] width 105 height 13
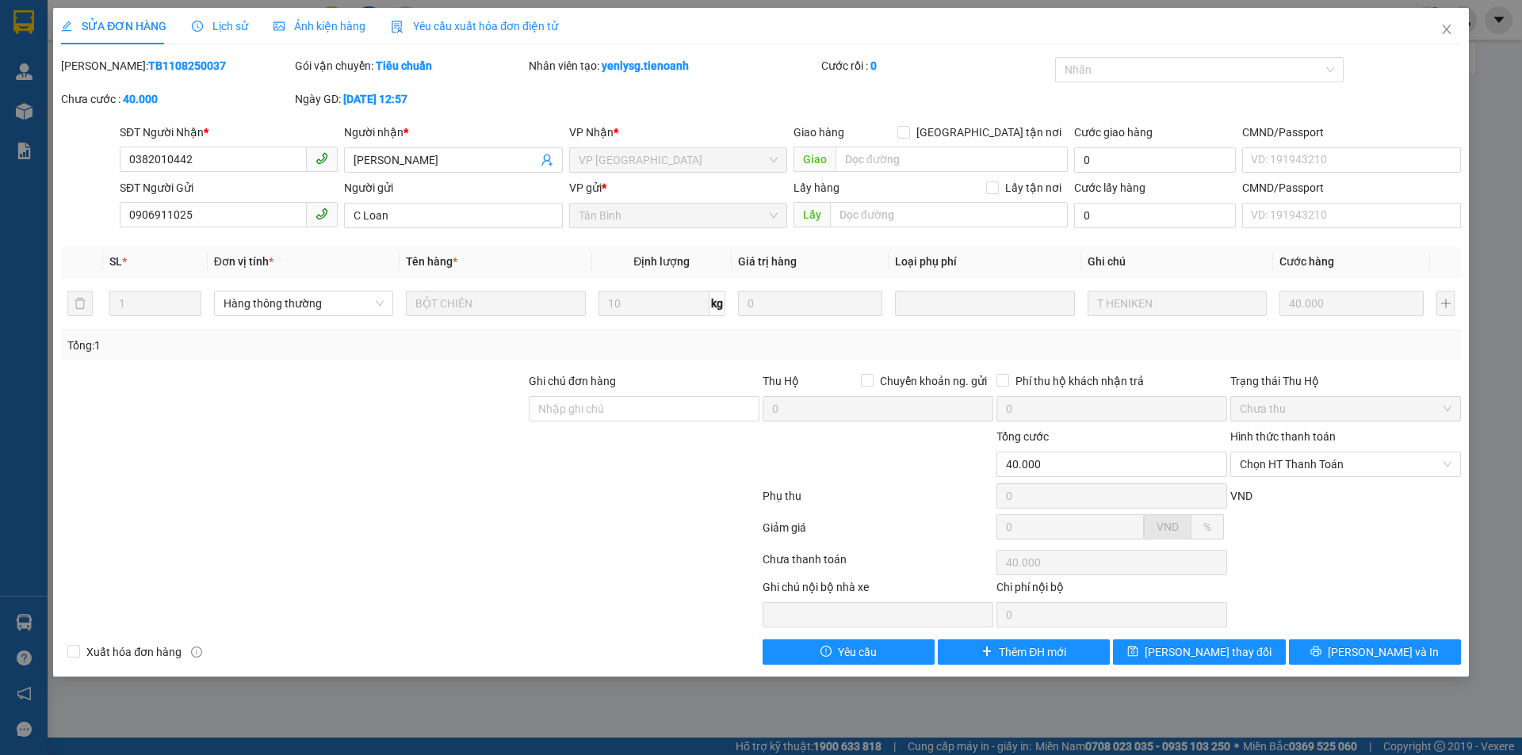
click at [237, 25] on span "Lịch sử" at bounding box center [220, 26] width 56 height 13
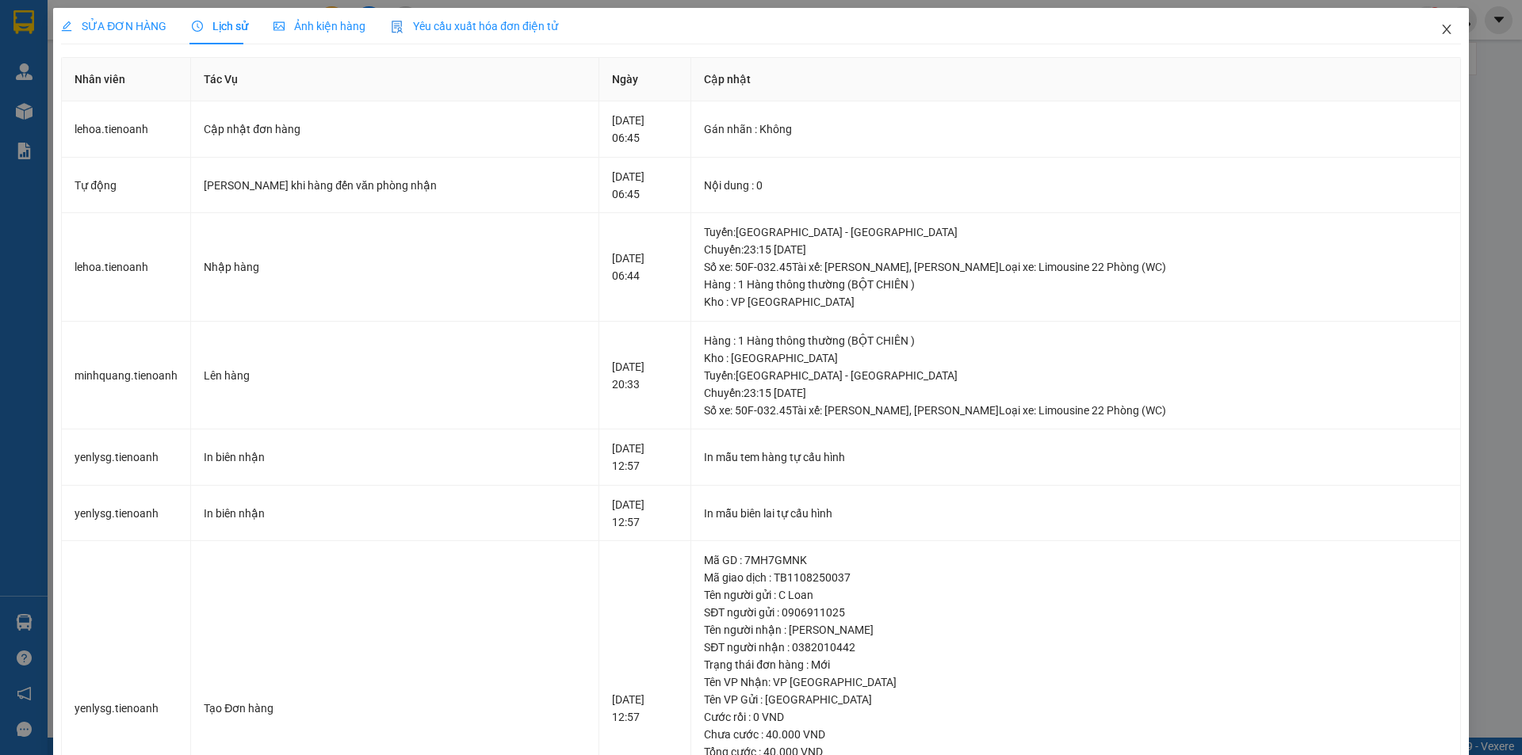
click at [1442, 29] on icon "close" at bounding box center [1446, 30] width 9 height 10
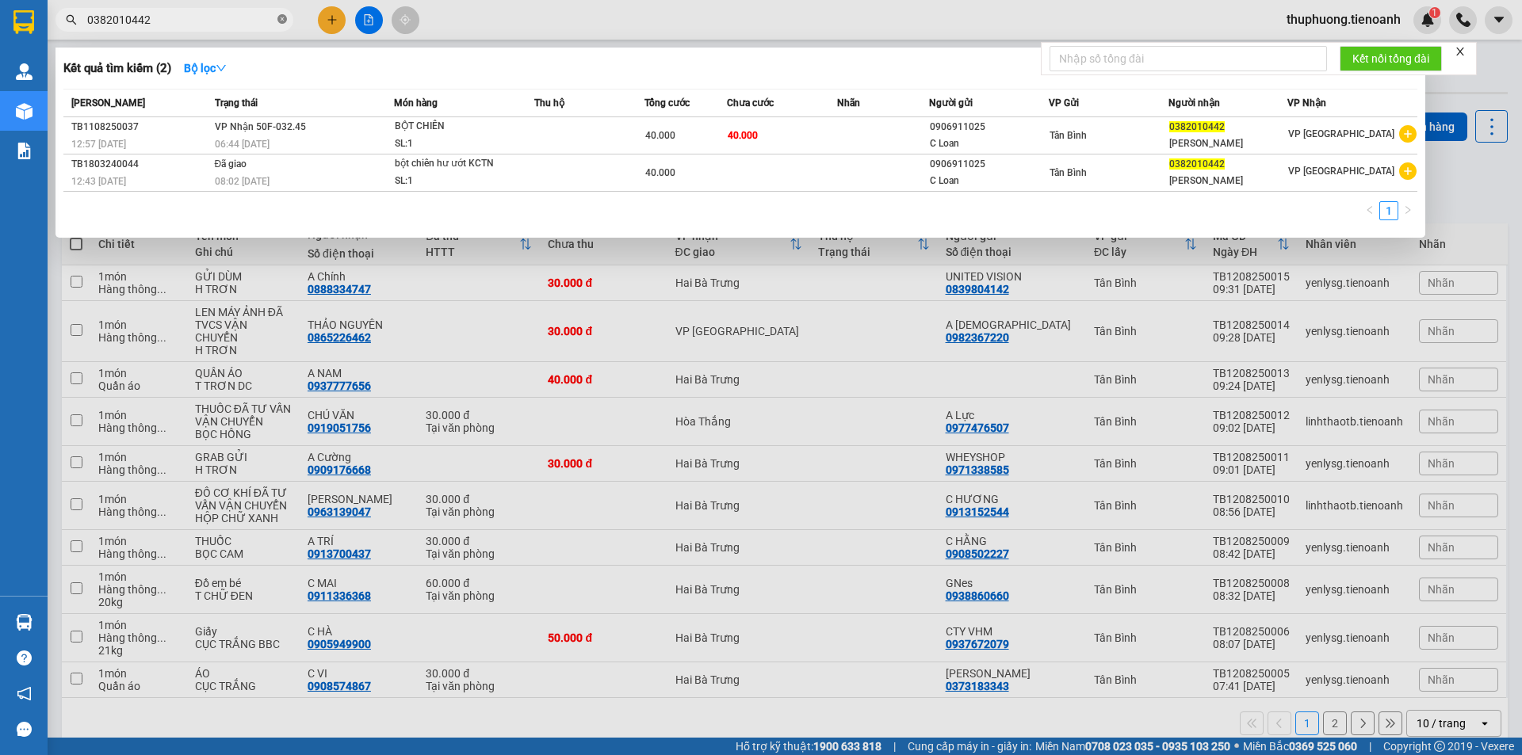
click at [278, 17] on icon "close-circle" at bounding box center [282, 19] width 10 height 10
